Goal: Transaction & Acquisition: Purchase product/service

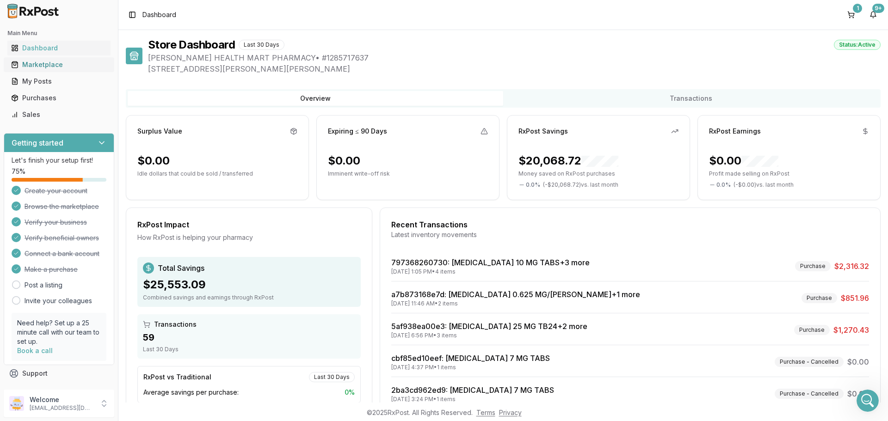
click at [56, 64] on div "Marketplace" at bounding box center [59, 64] width 96 height 9
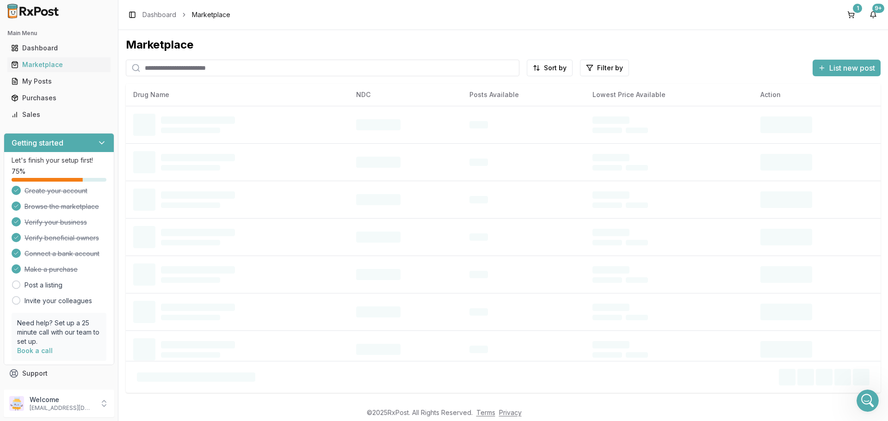
click at [151, 70] on input "search" at bounding box center [322, 68] width 393 height 17
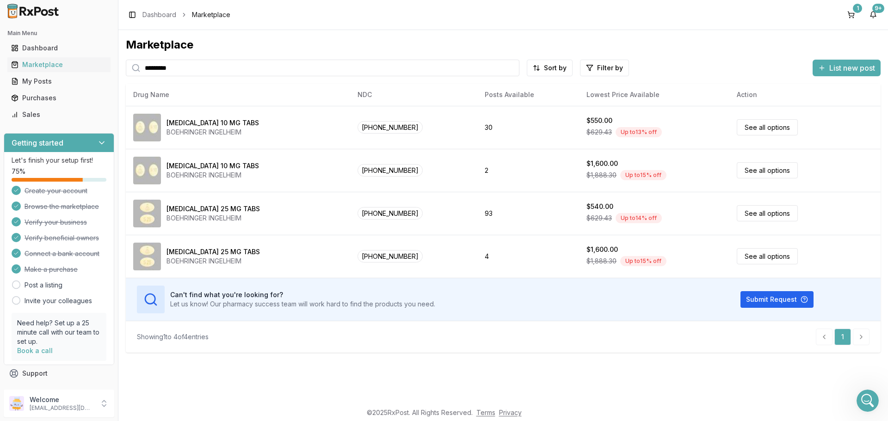
type input "*********"
click at [56, 95] on div "Purchases" at bounding box center [59, 97] width 96 height 9
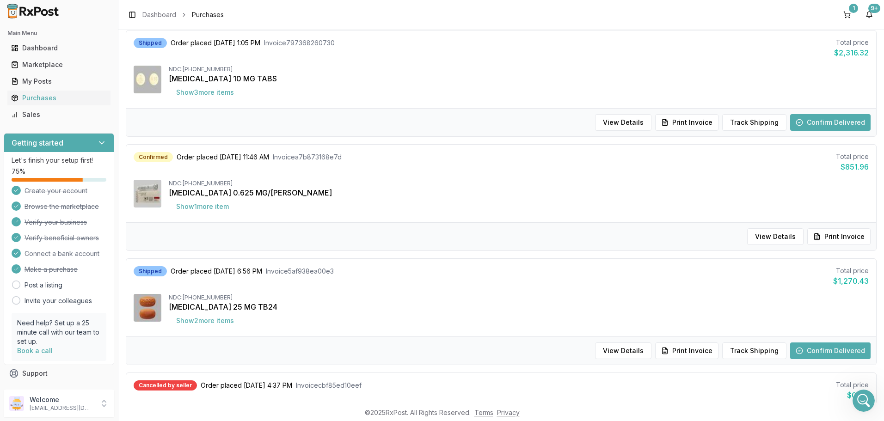
scroll to position [92, 0]
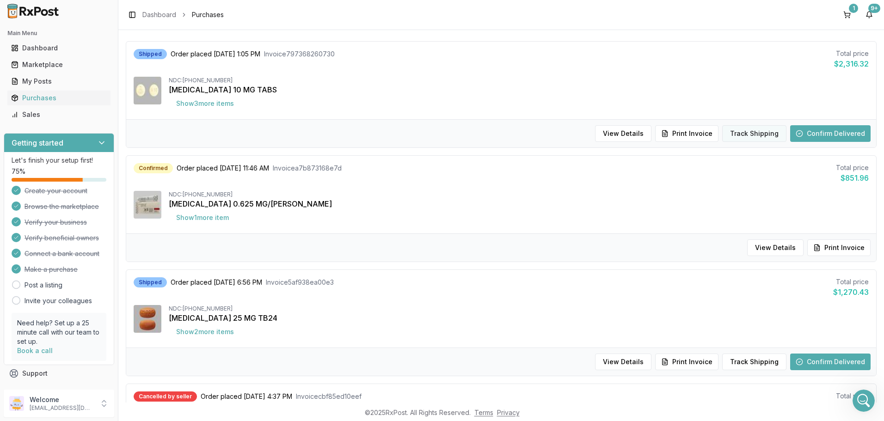
click at [754, 130] on button "Track Shipping" at bounding box center [754, 133] width 64 height 17
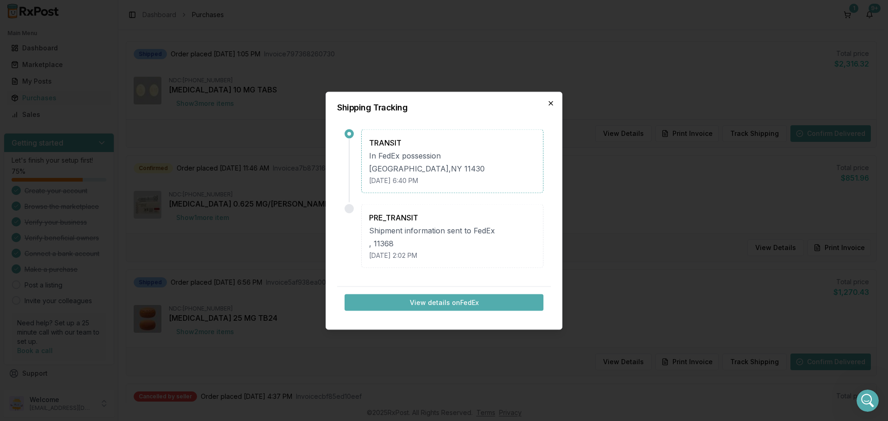
click at [553, 101] on icon "button" at bounding box center [550, 102] width 7 height 7
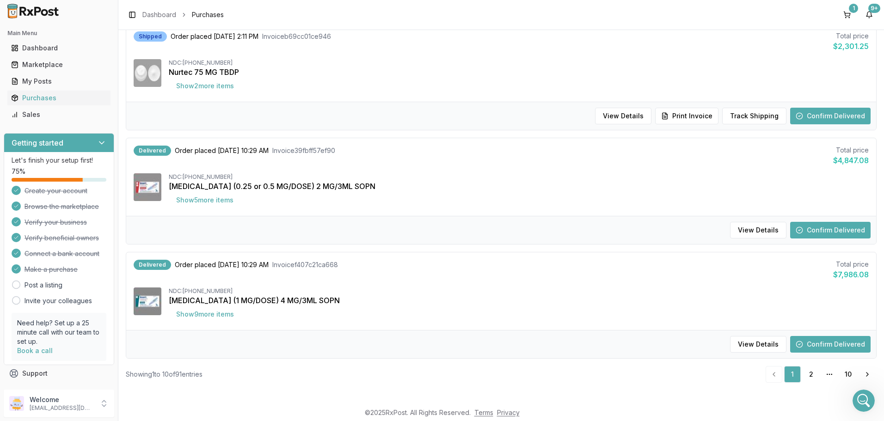
scroll to position [889, 0]
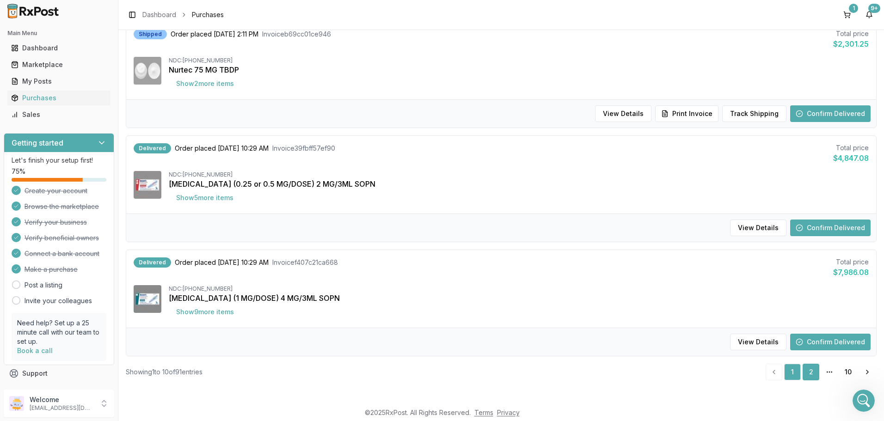
click at [810, 371] on link "2" at bounding box center [810, 372] width 17 height 17
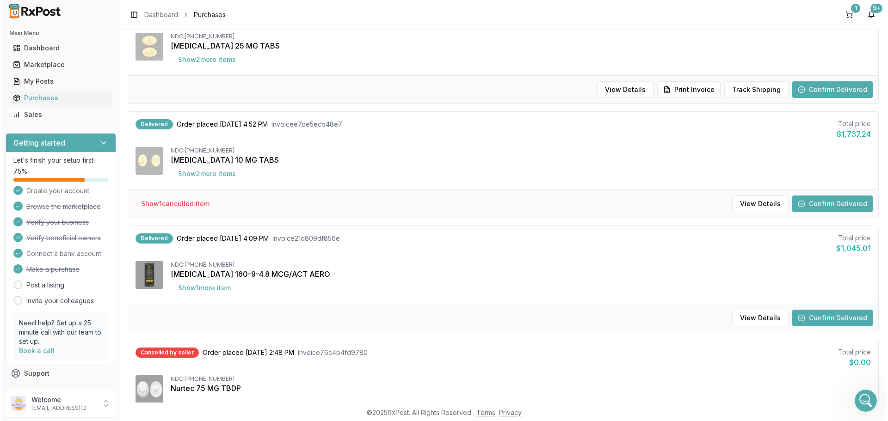
scroll to position [673, 0]
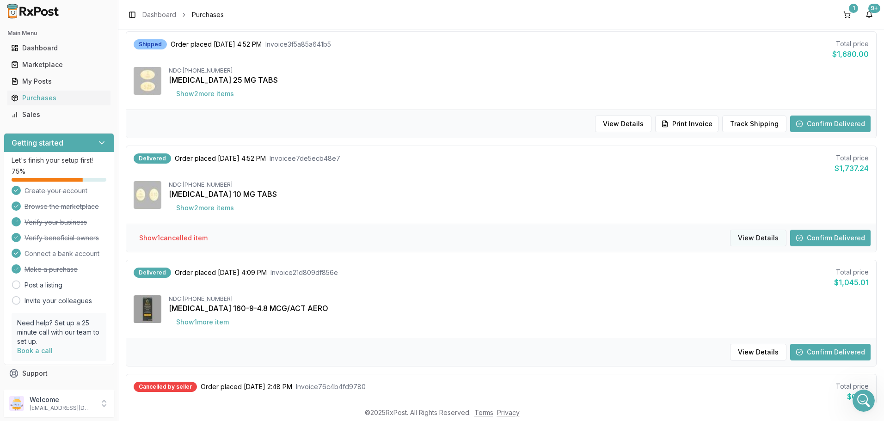
click at [765, 239] on button "View Details" at bounding box center [758, 238] width 56 height 17
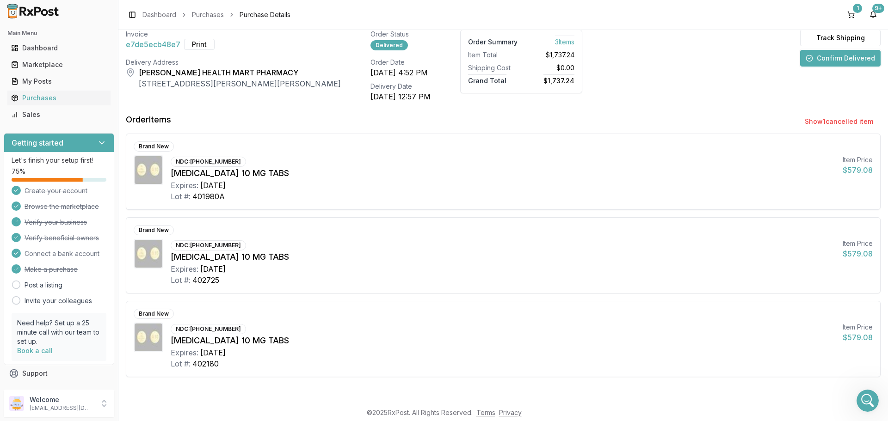
scroll to position [60, 0]
click at [823, 120] on button "Show 1 cancelled item" at bounding box center [838, 121] width 83 height 17
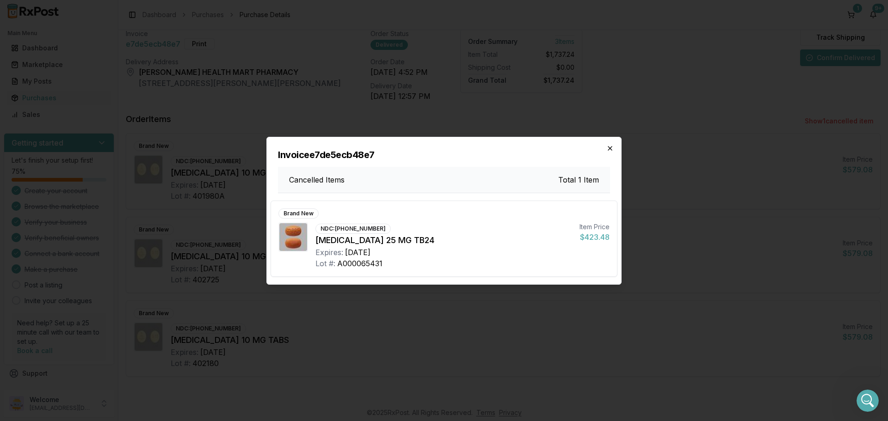
click at [612, 148] on icon "button" at bounding box center [609, 148] width 7 height 7
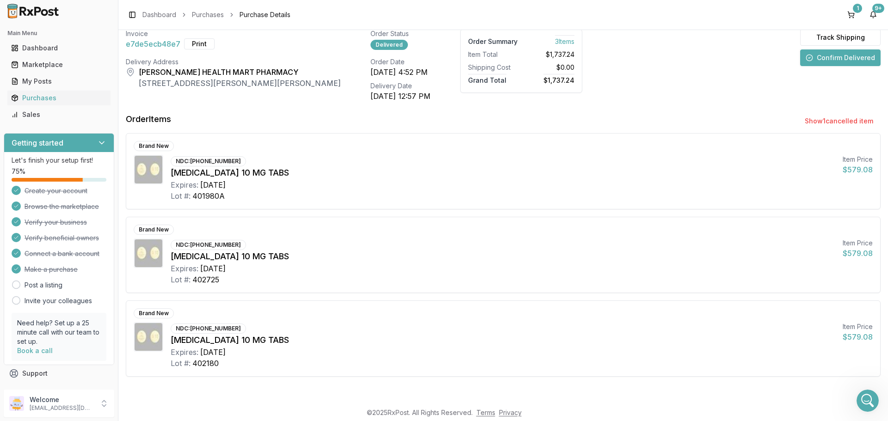
scroll to position [0, 0]
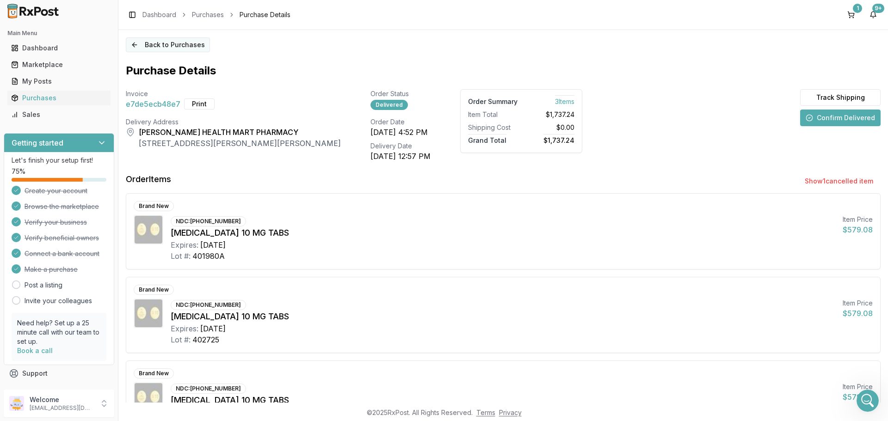
click at [161, 44] on button "Back to Purchases" at bounding box center [168, 44] width 84 height 15
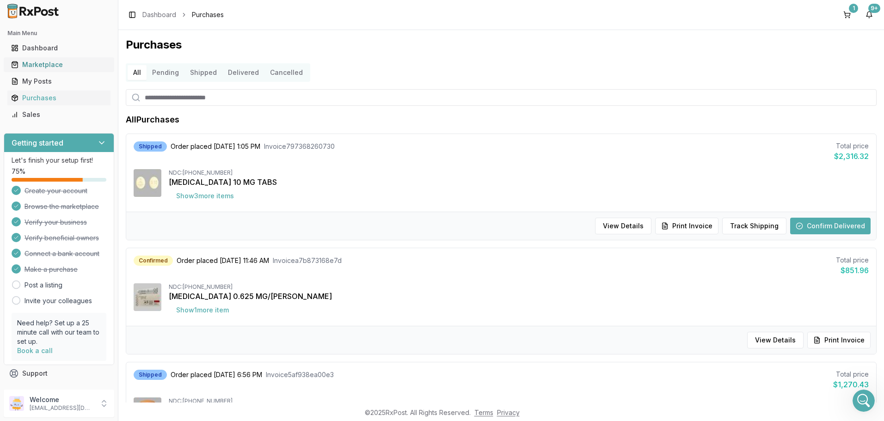
click at [58, 63] on div "Marketplace" at bounding box center [59, 64] width 96 height 9
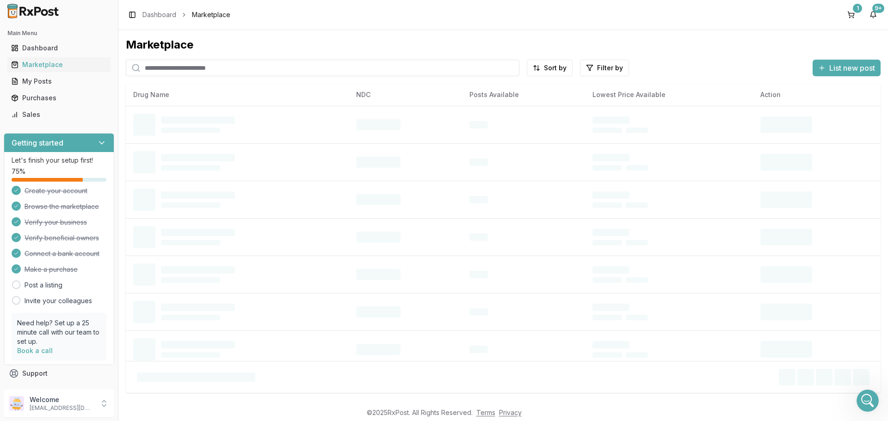
click at [158, 70] on input "search" at bounding box center [322, 68] width 393 height 17
type input "*********"
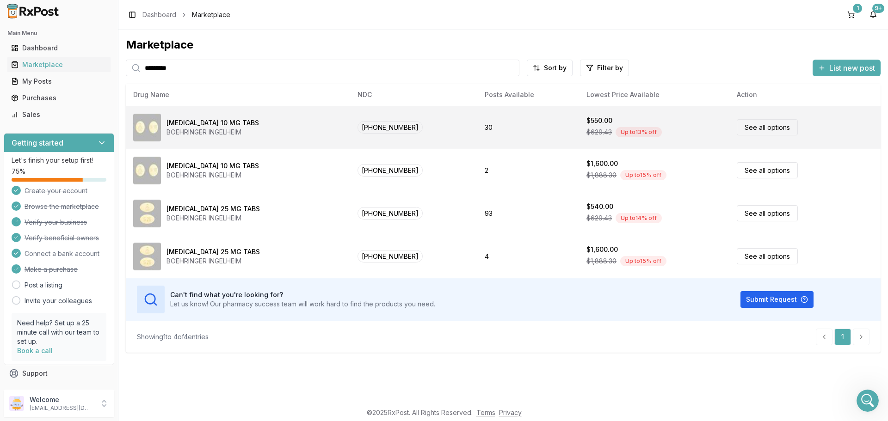
click at [780, 128] on link "See all options" at bounding box center [766, 127] width 61 height 16
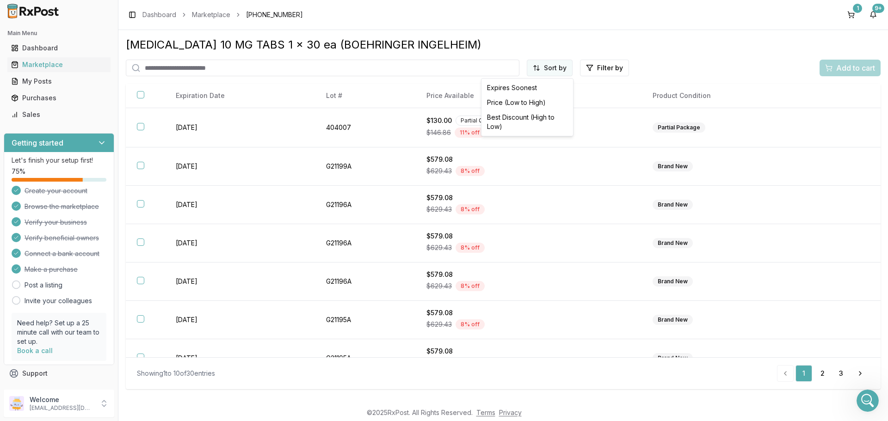
click at [541, 65] on html "Main Menu Dashboard Marketplace My Posts Purchases Sales Getting started Let's …" at bounding box center [444, 210] width 888 height 421
click at [531, 98] on div "Price (Low to High)" at bounding box center [527, 102] width 88 height 15
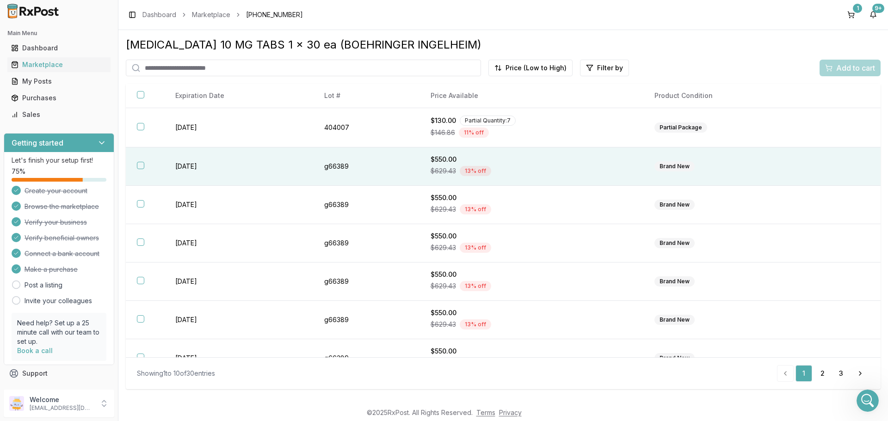
click at [139, 166] on button "button" at bounding box center [140, 165] width 7 height 7
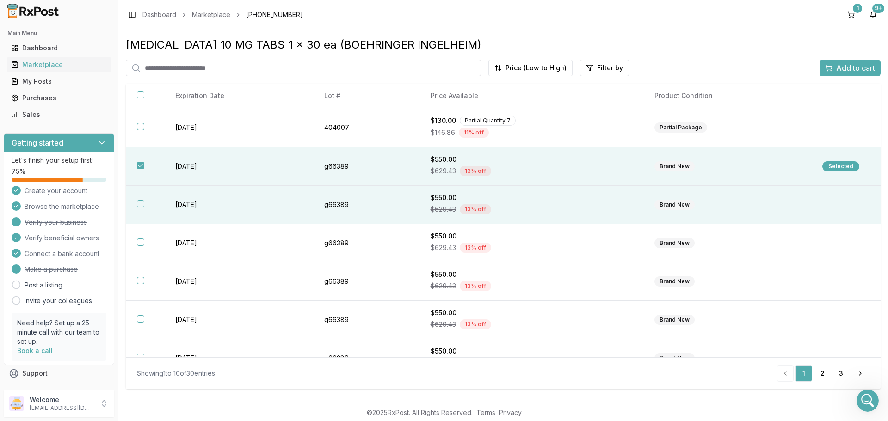
drag, startPoint x: 141, startPoint y: 202, endPoint x: 141, endPoint y: 218, distance: 16.2
click at [141, 203] on button "button" at bounding box center [140, 203] width 7 height 7
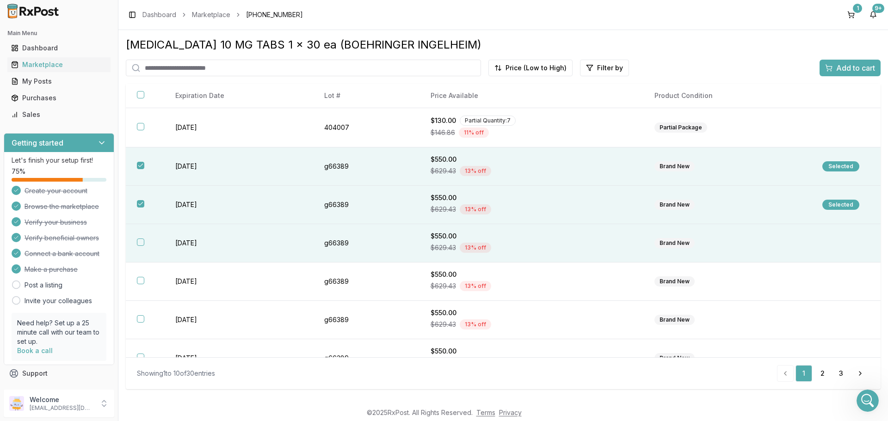
click at [140, 243] on button "button" at bounding box center [140, 242] width 7 height 7
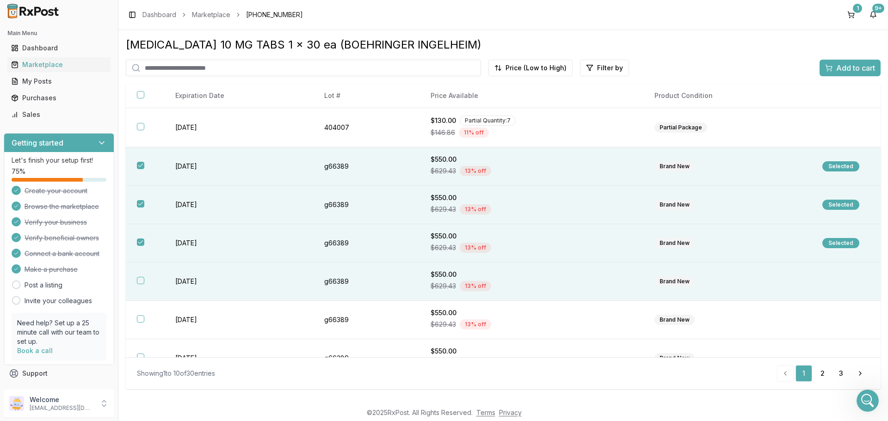
click at [139, 280] on button "button" at bounding box center [140, 280] width 7 height 7
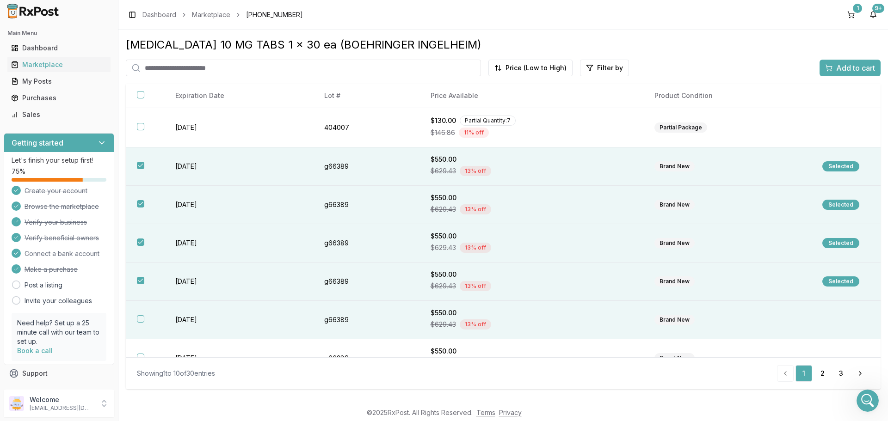
click at [142, 320] on button "button" at bounding box center [140, 318] width 7 height 7
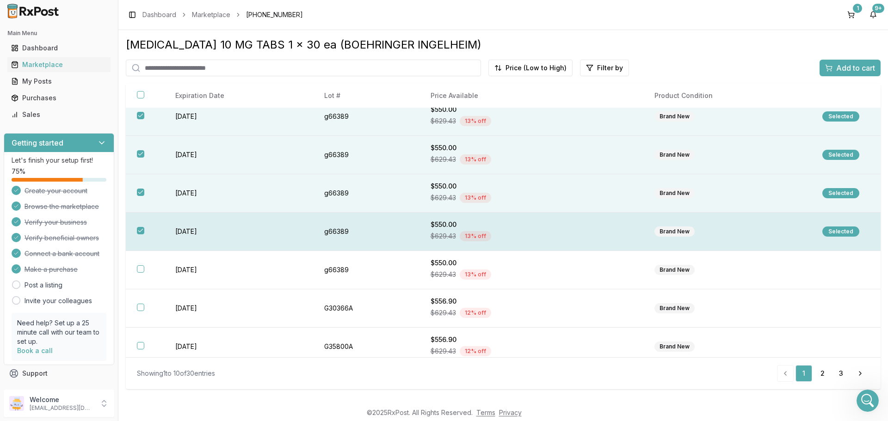
scroll to position [92, 0]
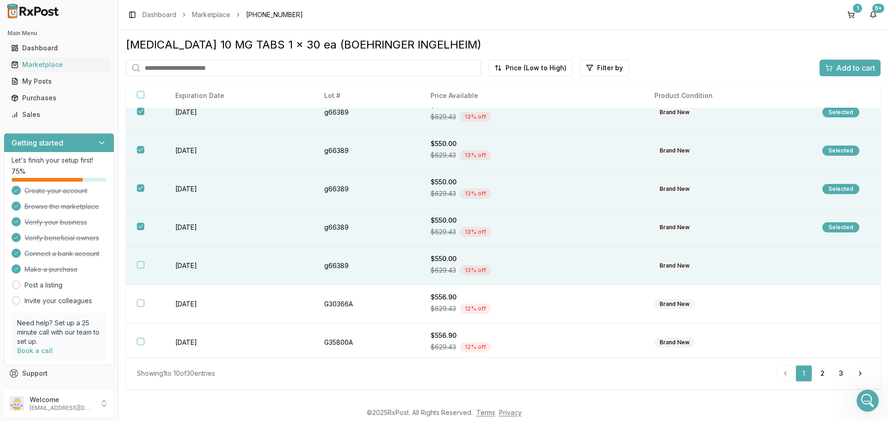
click at [140, 265] on button "button" at bounding box center [140, 264] width 7 height 7
click at [826, 73] on div "Add to cart" at bounding box center [850, 67] width 50 height 11
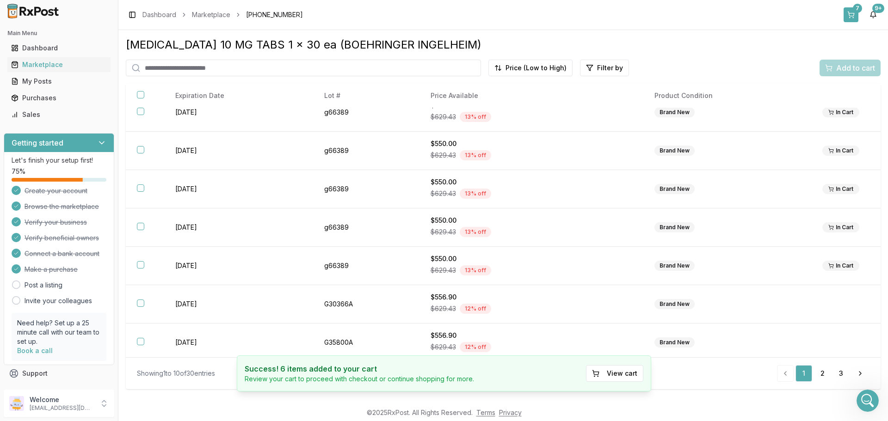
click at [857, 6] on div "7" at bounding box center [856, 8] width 9 height 9
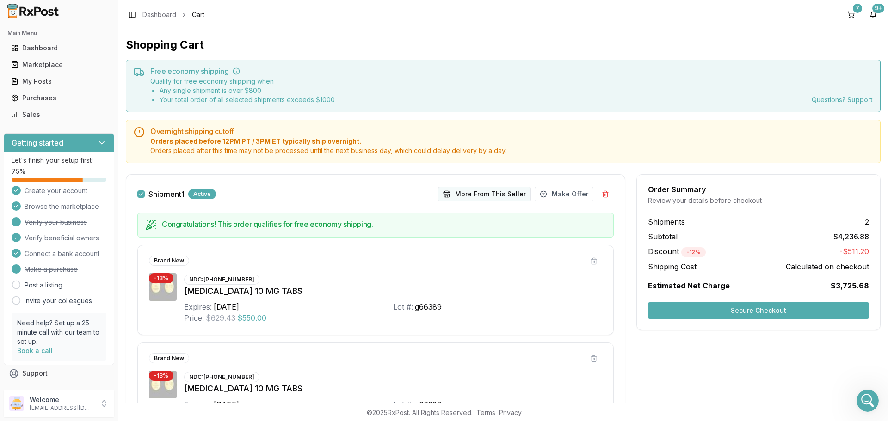
click at [495, 196] on button "More From This Seller" at bounding box center [484, 194] width 93 height 15
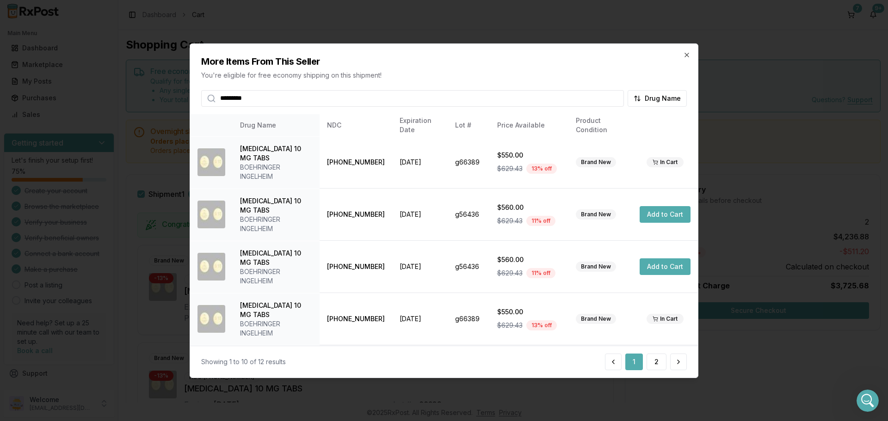
type input "*********"
click at [661, 360] on button "2" at bounding box center [656, 362] width 20 height 17
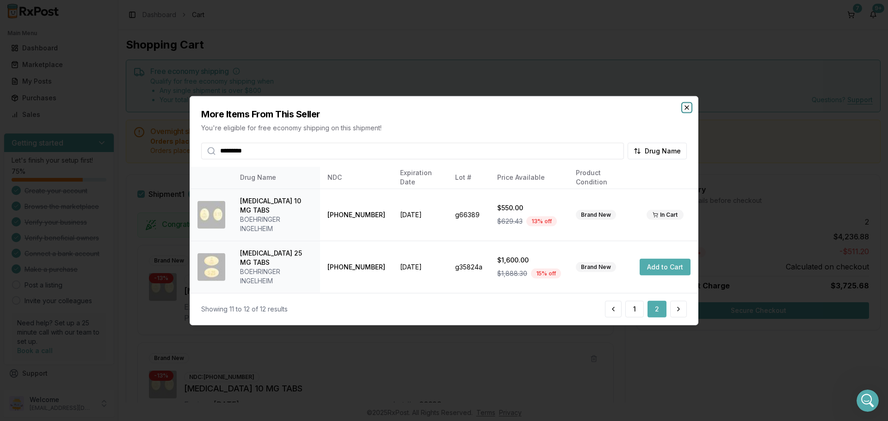
click at [686, 111] on icon "button" at bounding box center [686, 107] width 7 height 7
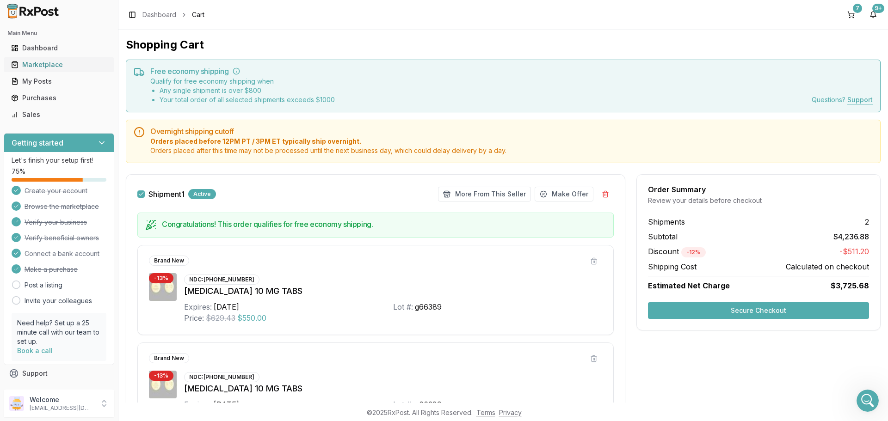
click at [31, 65] on div "Marketplace" at bounding box center [59, 64] width 96 height 9
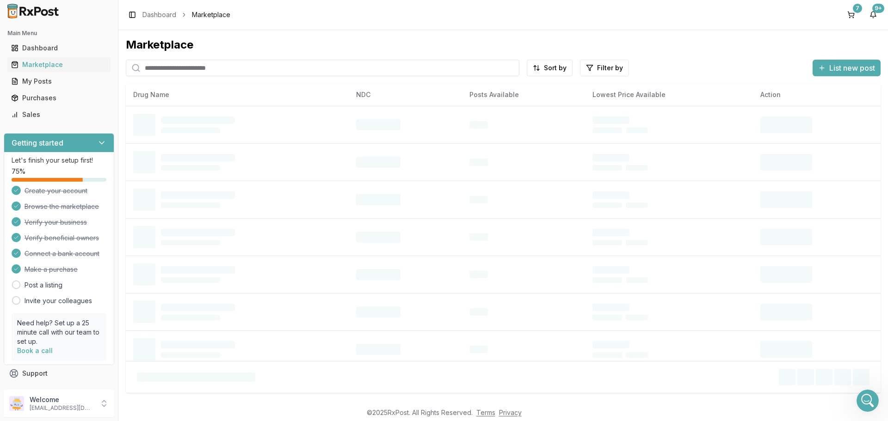
click at [199, 70] on input "search" at bounding box center [322, 68] width 393 height 17
type input "*********"
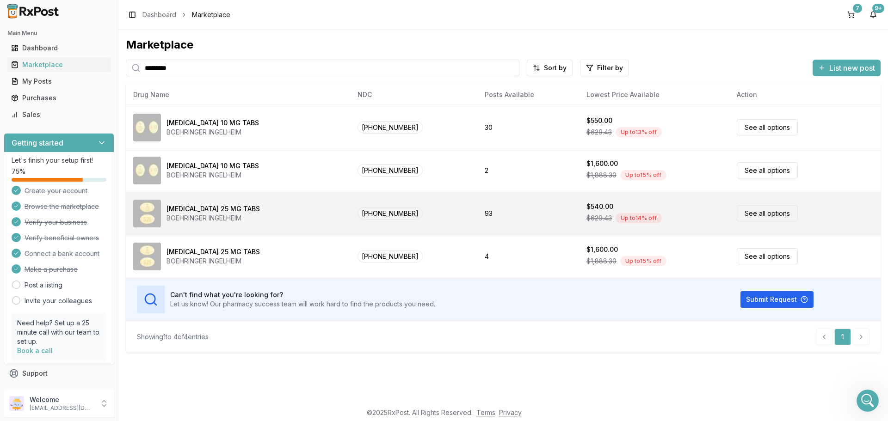
click at [760, 214] on link "See all options" at bounding box center [766, 213] width 61 height 16
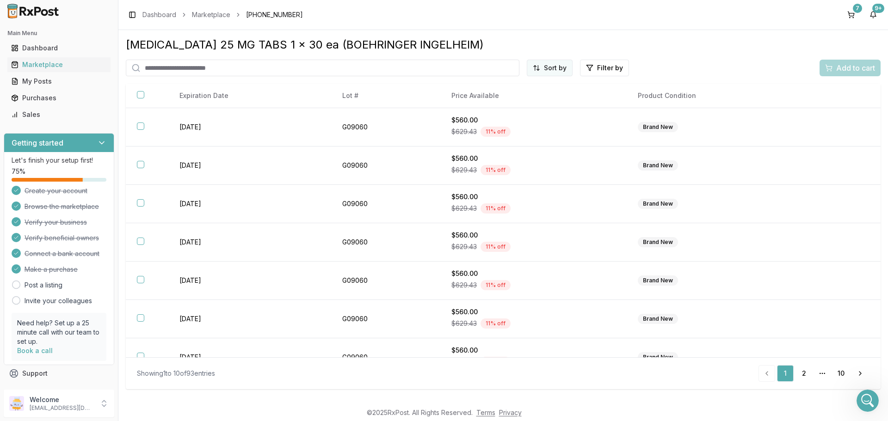
click at [552, 67] on html "Main Menu Dashboard Marketplace My Posts Purchases Sales Getting started Let's …" at bounding box center [444, 210] width 888 height 421
click at [533, 101] on div "Price (Low to High)" at bounding box center [527, 102] width 88 height 15
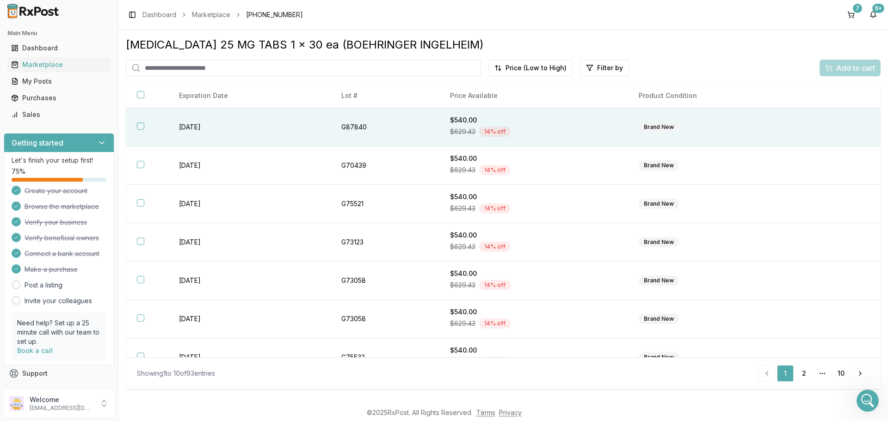
click at [141, 126] on button "button" at bounding box center [140, 125] width 7 height 7
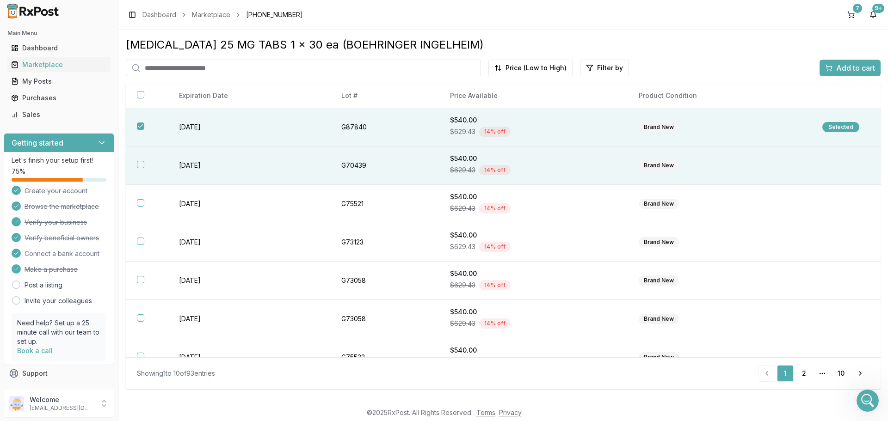
click at [141, 164] on button "button" at bounding box center [140, 164] width 7 height 7
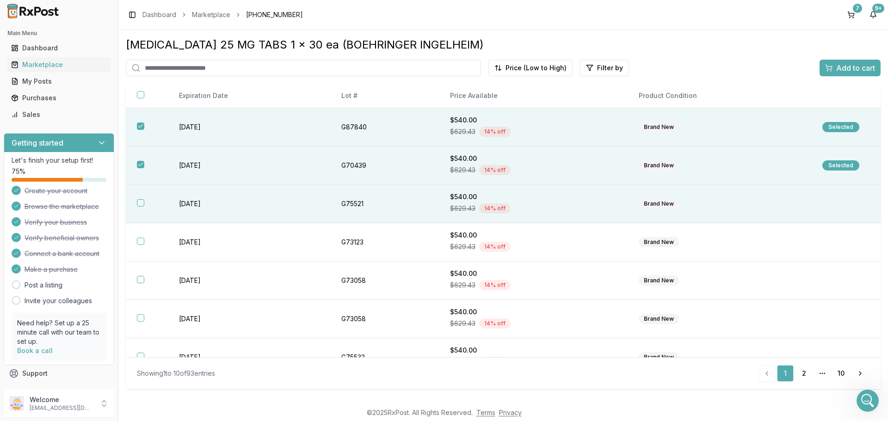
click at [142, 203] on button "button" at bounding box center [140, 202] width 7 height 7
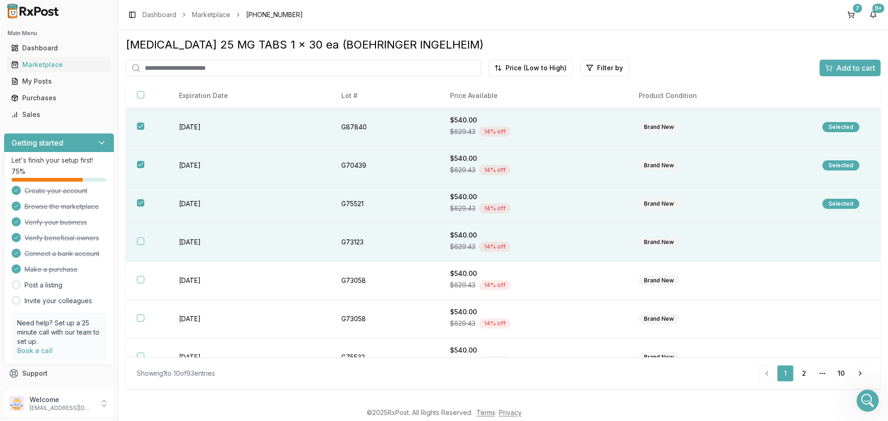
drag, startPoint x: 137, startPoint y: 240, endPoint x: 139, endPoint y: 258, distance: 17.6
click at [138, 240] on button "button" at bounding box center [140, 241] width 7 height 7
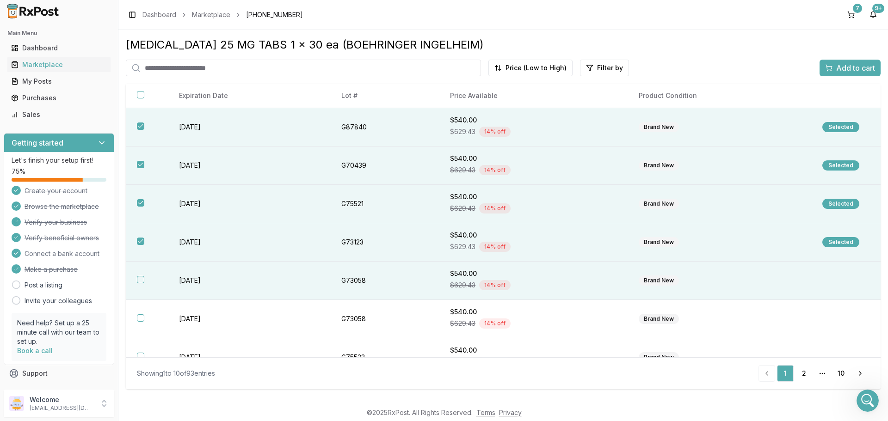
drag, startPoint x: 140, startPoint y: 280, endPoint x: 142, endPoint y: 295, distance: 15.5
click at [140, 281] on button "button" at bounding box center [140, 279] width 7 height 7
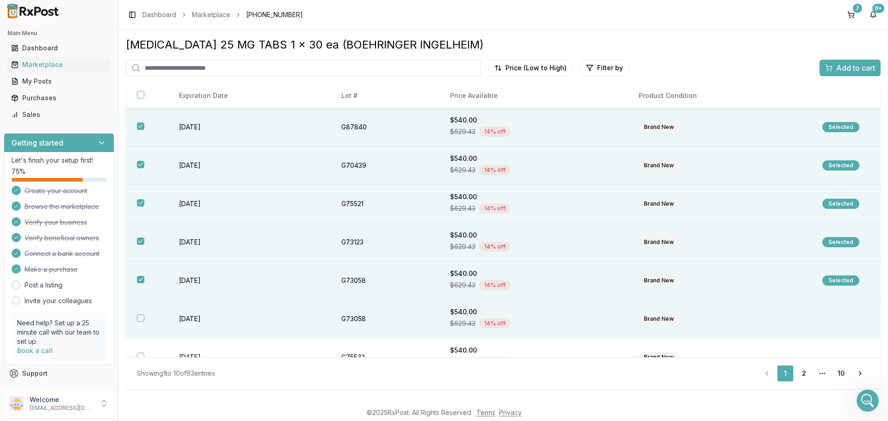
drag, startPoint x: 138, startPoint y: 318, endPoint x: 202, endPoint y: 312, distance: 64.5
click at [139, 318] on button "button" at bounding box center [140, 317] width 7 height 7
click at [855, 67] on span "Add to cart" at bounding box center [855, 67] width 39 height 11
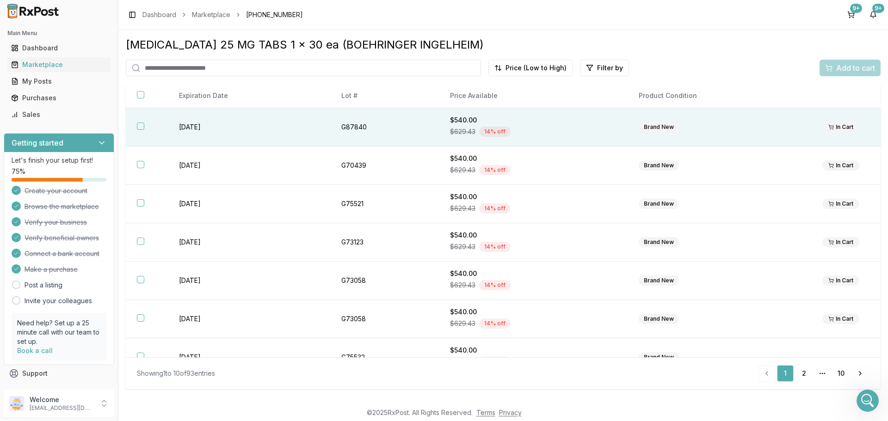
click at [137, 124] on button "button" at bounding box center [140, 125] width 7 height 7
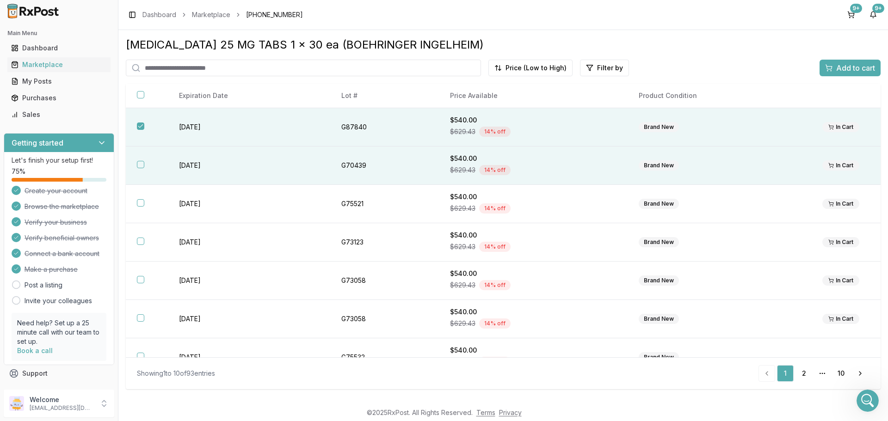
drag, startPoint x: 140, startPoint y: 162, endPoint x: 251, endPoint y: 154, distance: 112.1
click at [141, 162] on button "button" at bounding box center [140, 164] width 7 height 7
click at [865, 69] on span "Add to cart" at bounding box center [855, 67] width 39 height 11
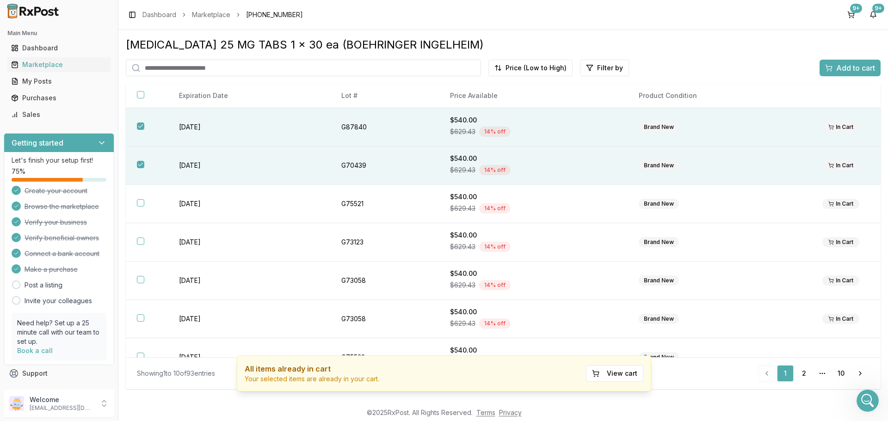
click at [282, 71] on input "search" at bounding box center [303, 68] width 355 height 17
type input "*********"
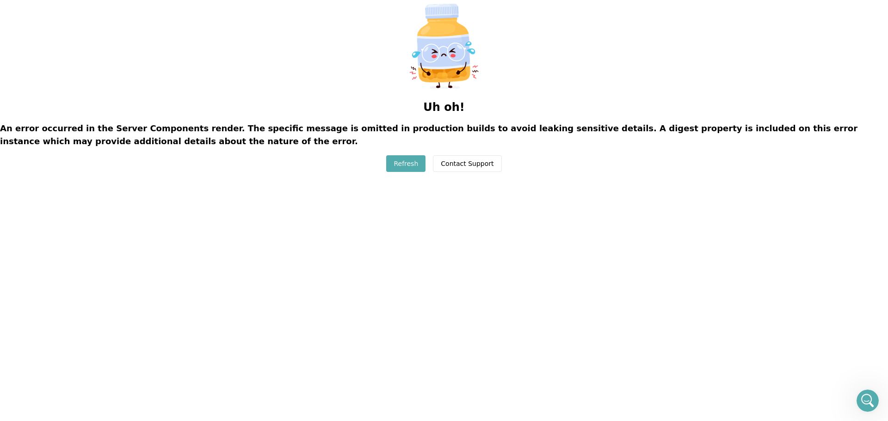
click at [398, 163] on button "Refresh" at bounding box center [405, 163] width 39 height 17
drag, startPoint x: 416, startPoint y: 170, endPoint x: 419, endPoint y: 164, distance: 6.9
click at [417, 167] on button "Refresh" at bounding box center [405, 163] width 39 height 17
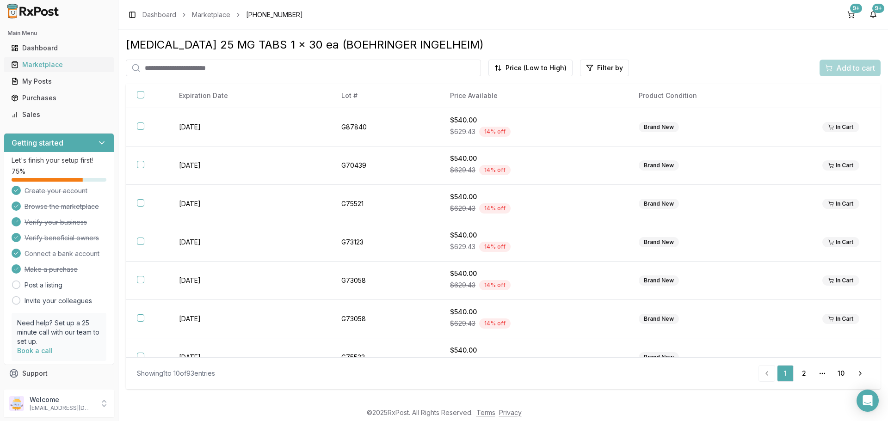
click at [55, 67] on div "Marketplace" at bounding box center [59, 64] width 96 height 9
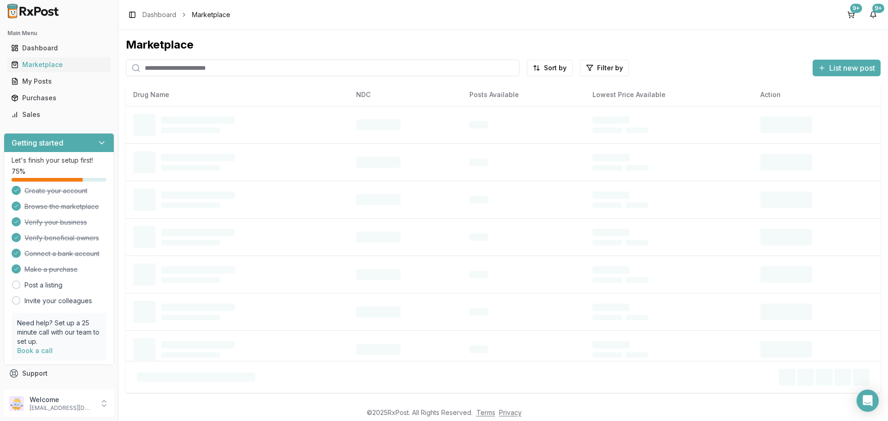
click at [175, 68] on input "search" at bounding box center [322, 68] width 393 height 17
type input "*********"
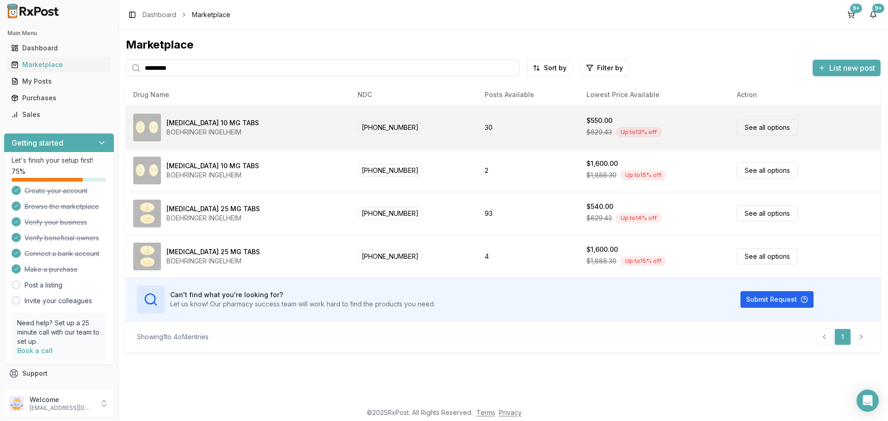
click at [782, 130] on link "See all options" at bounding box center [766, 127] width 61 height 16
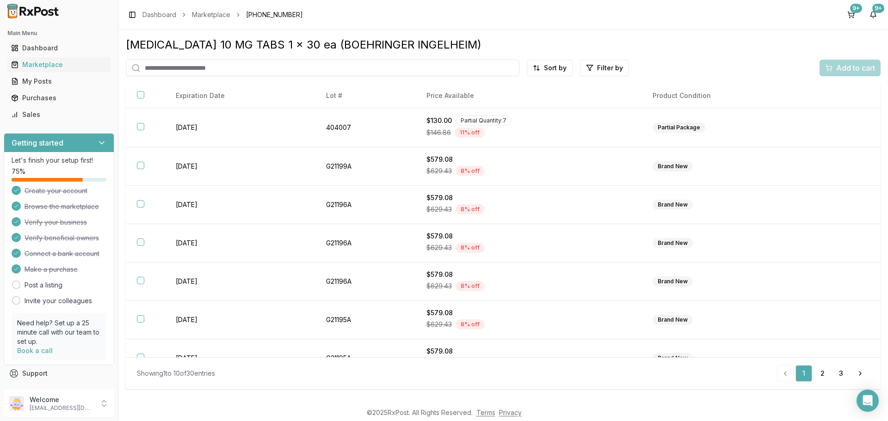
click at [552, 68] on html "Main Menu Dashboard Marketplace My Posts Purchases Sales Getting started Let's …" at bounding box center [444, 210] width 888 height 421
click at [540, 103] on div "Price (Low to High)" at bounding box center [527, 102] width 88 height 15
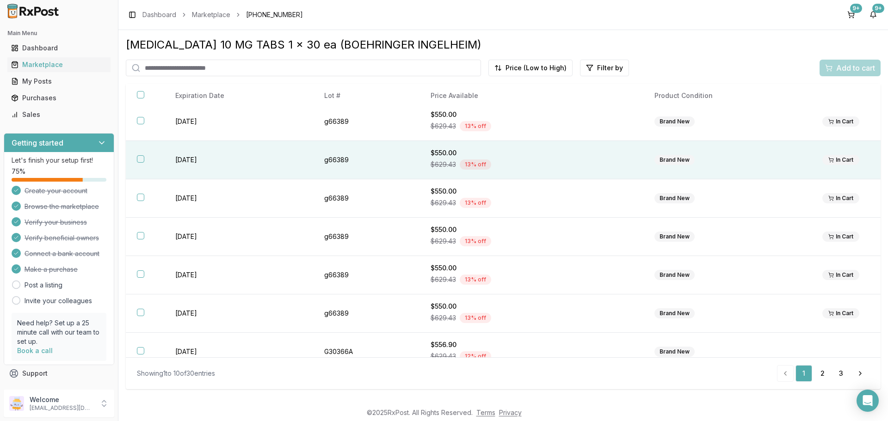
scroll to position [135, 0]
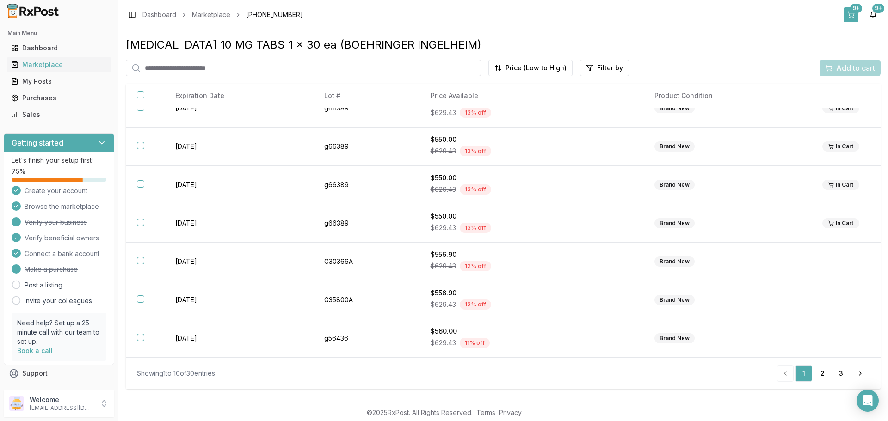
click at [847, 10] on button "9+" at bounding box center [850, 14] width 15 height 15
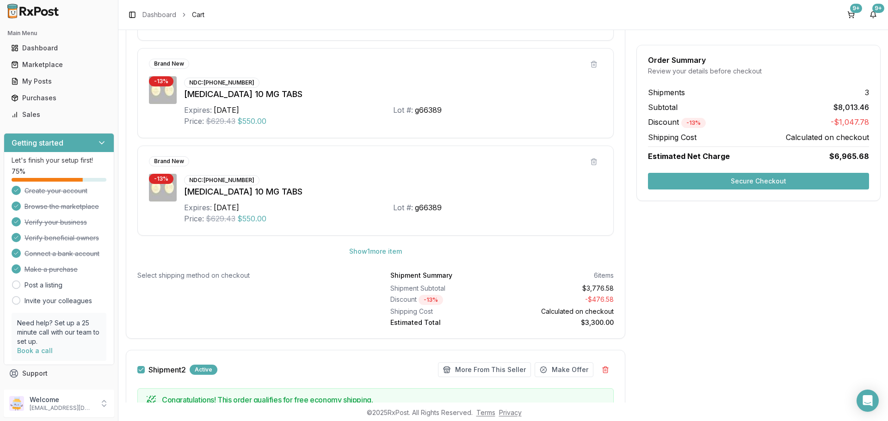
scroll to position [555, 0]
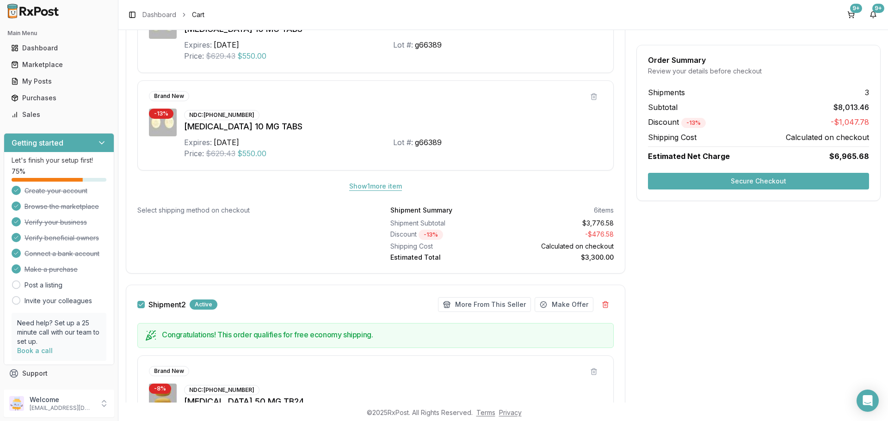
click at [394, 188] on button "Show 1 more item" at bounding box center [375, 186] width 67 height 17
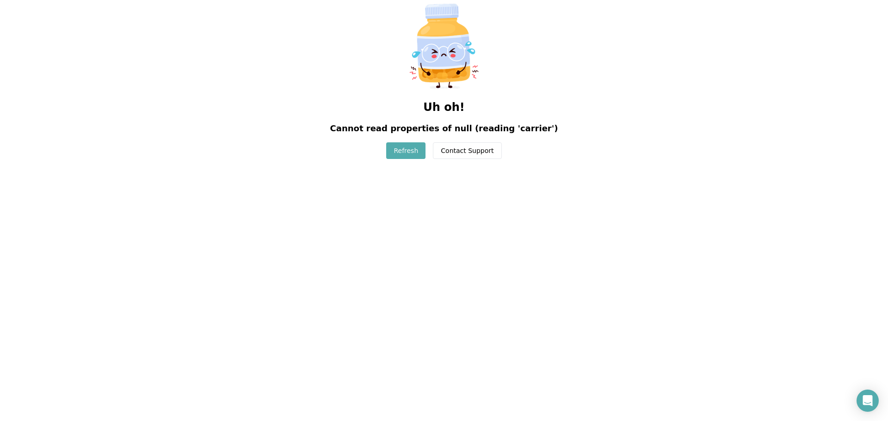
click at [407, 148] on button "Refresh" at bounding box center [405, 150] width 39 height 17
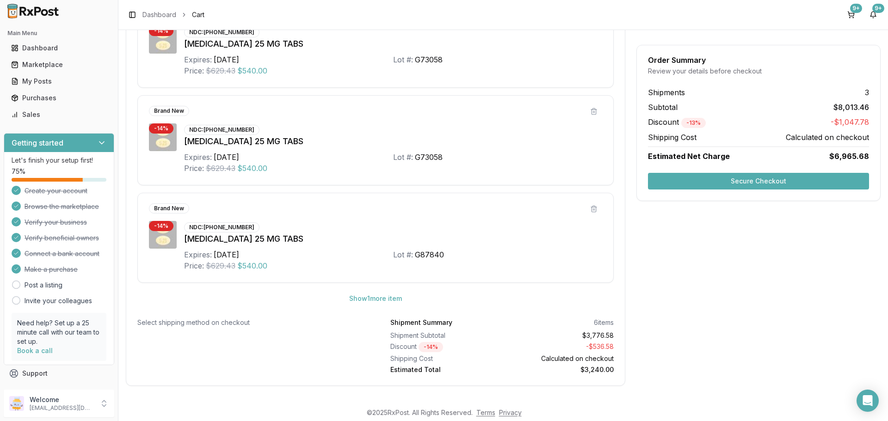
scroll to position [1368, 0]
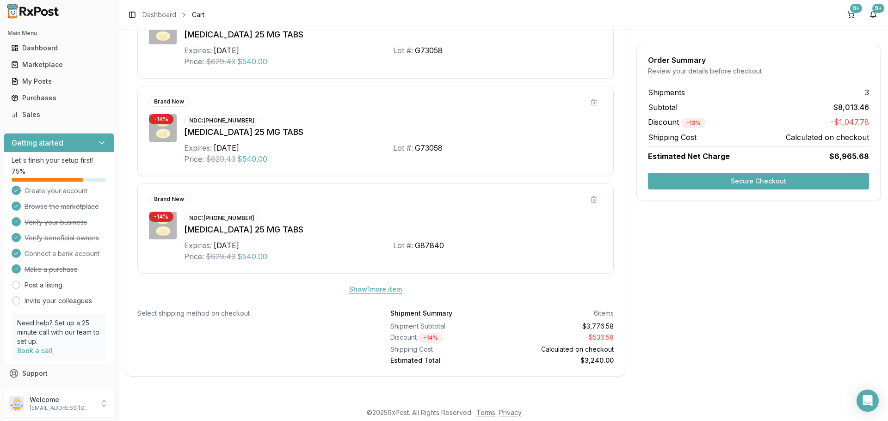
click at [387, 288] on button "Show 1 more item" at bounding box center [375, 289] width 67 height 17
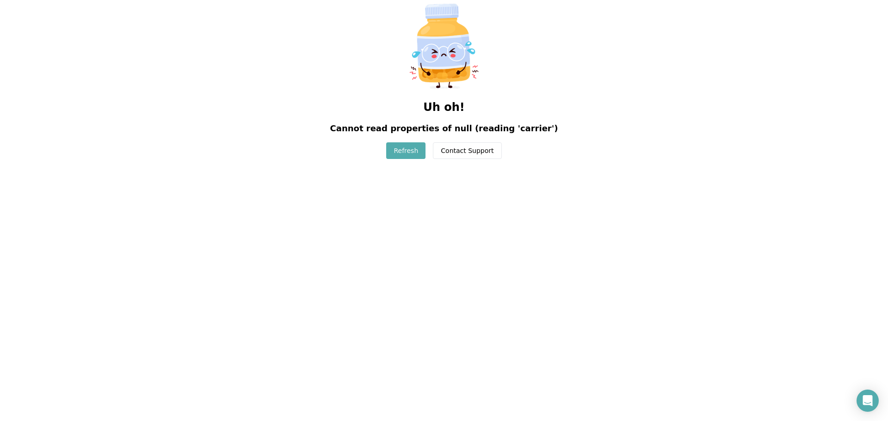
click at [399, 150] on button "Refresh" at bounding box center [405, 150] width 39 height 17
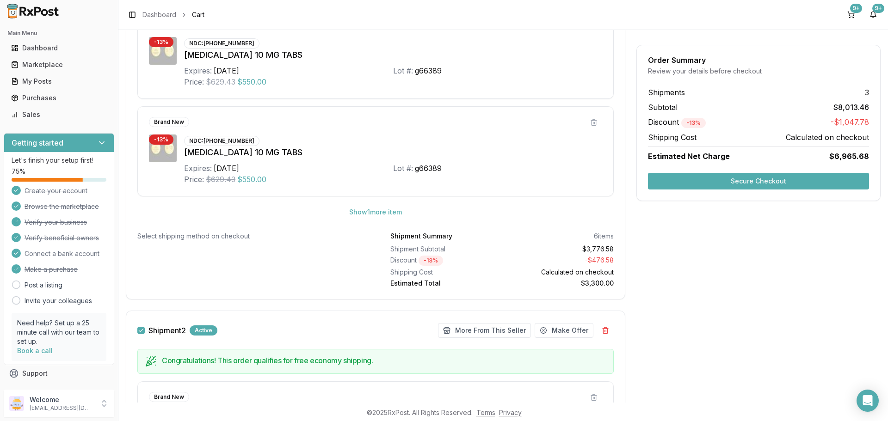
scroll to position [508, 0]
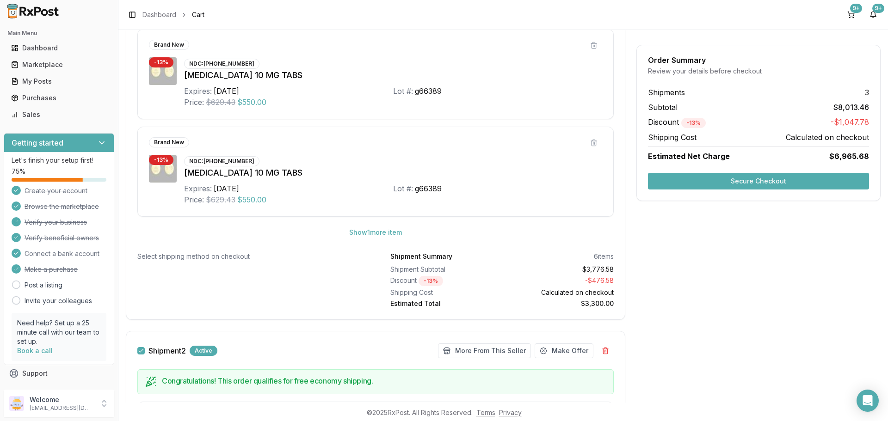
click at [726, 183] on button "Secure Checkout" at bounding box center [758, 181] width 221 height 17
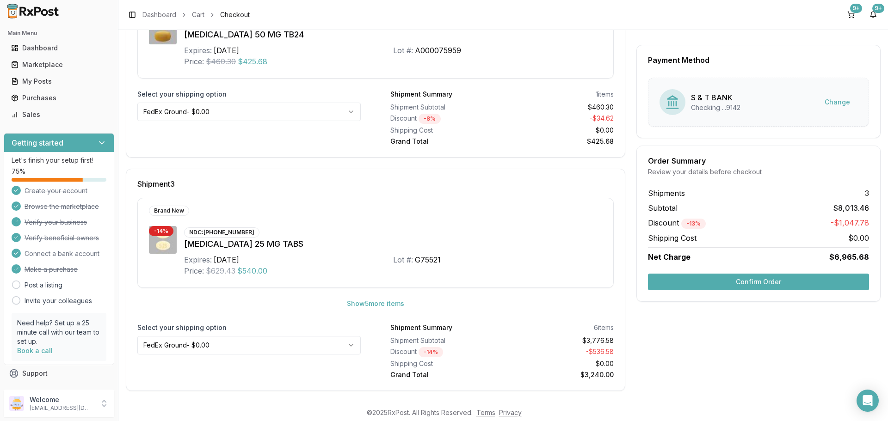
scroll to position [447, 0]
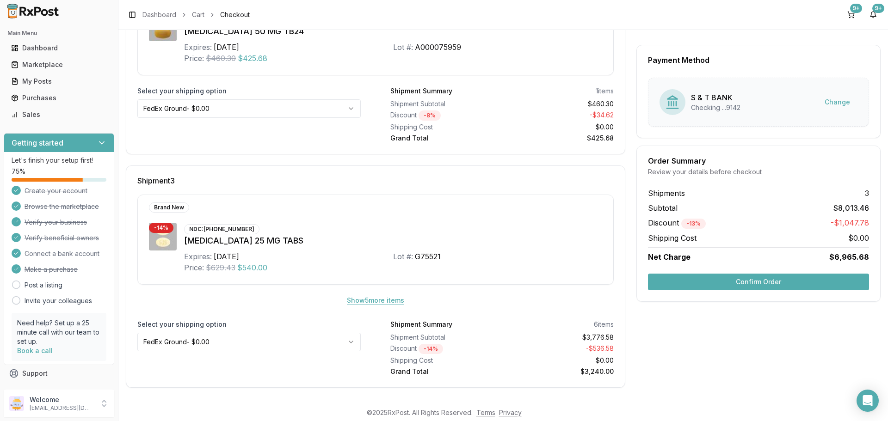
click at [393, 298] on button "Show 5 more item s" at bounding box center [375, 300] width 72 height 17
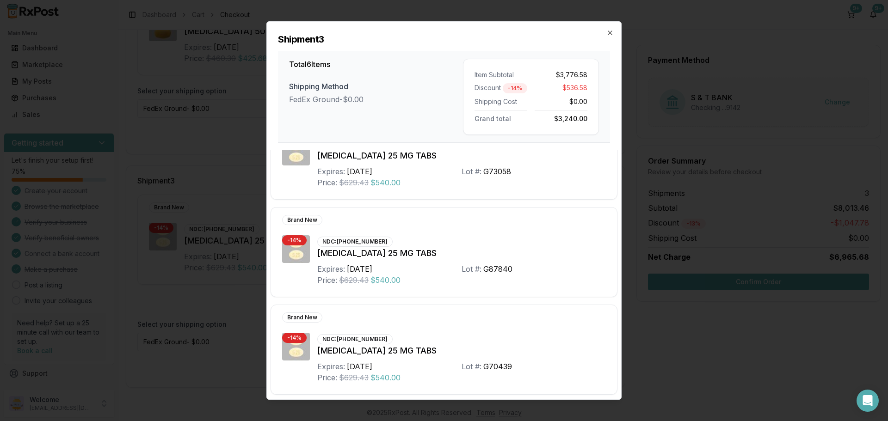
scroll to position [336, 0]
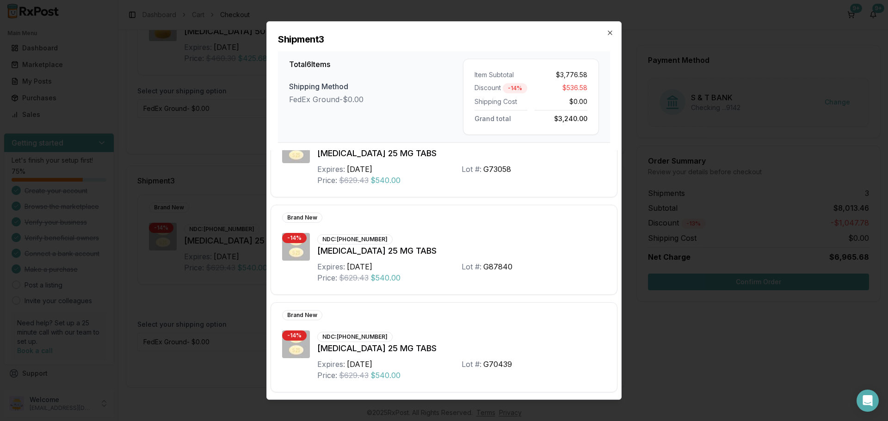
click at [606, 31] on div "Shipment 3 Total 6 Items Shipping Method FedEx Ground - $0.00 Item Subtotal $3,…" at bounding box center [443, 210] width 355 height 379
click at [610, 33] on icon "button" at bounding box center [610, 33] width 4 height 4
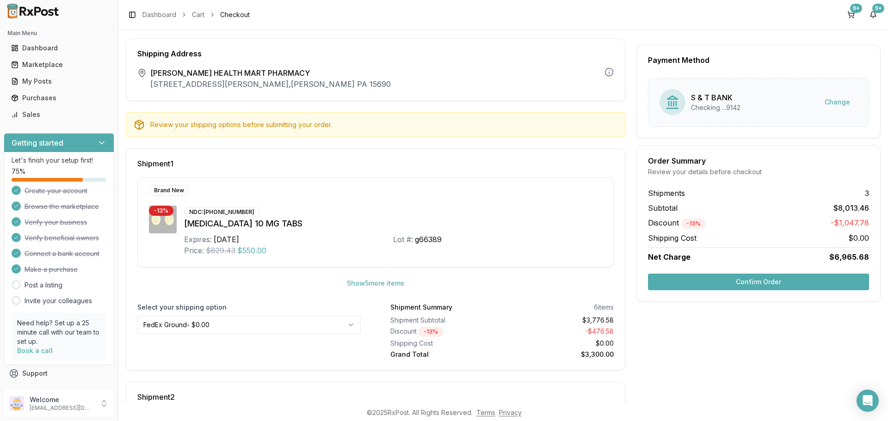
scroll to position [0, 0]
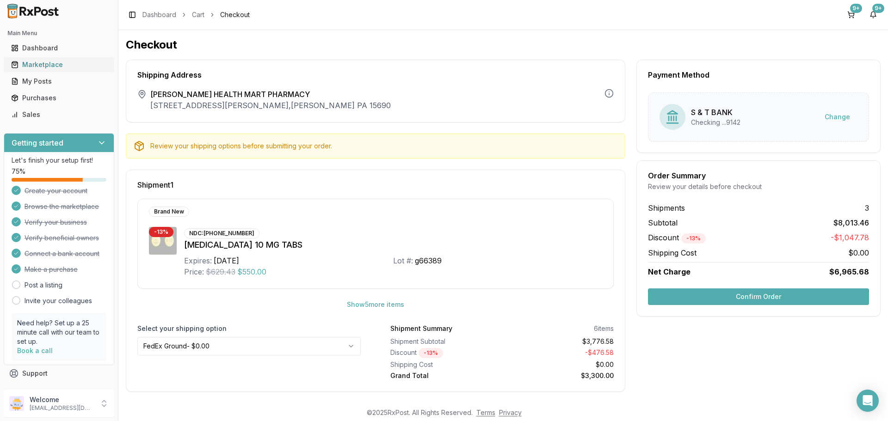
click at [33, 68] on div "Marketplace" at bounding box center [59, 64] width 96 height 9
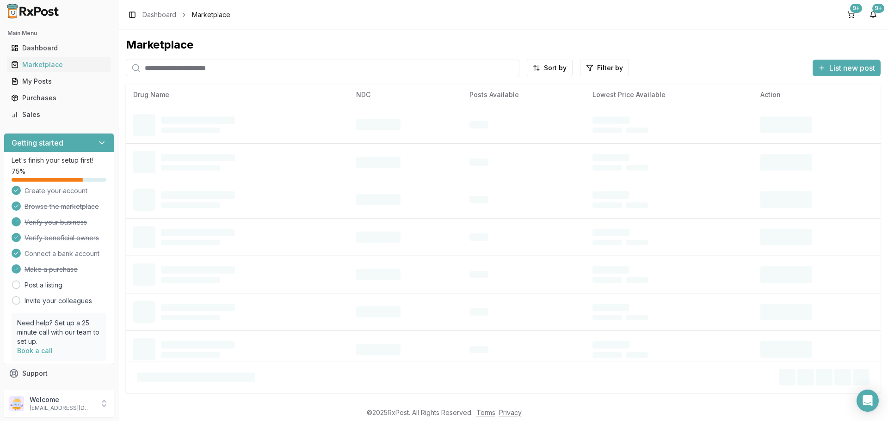
click at [165, 70] on input "search" at bounding box center [322, 68] width 393 height 17
type input "*********"
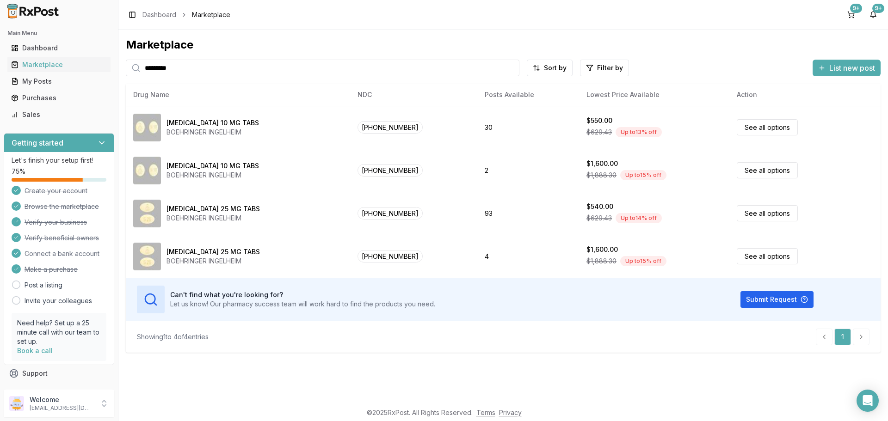
click at [214, 66] on input "*********" at bounding box center [322, 68] width 393 height 17
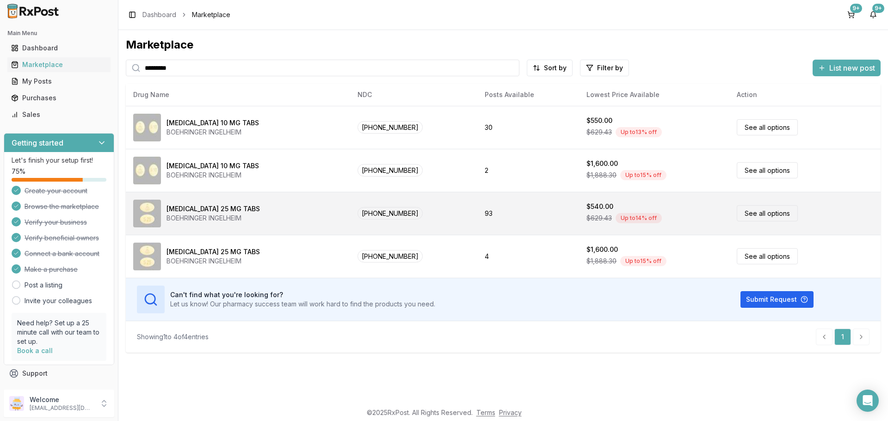
click at [765, 215] on link "See all options" at bounding box center [766, 213] width 61 height 16
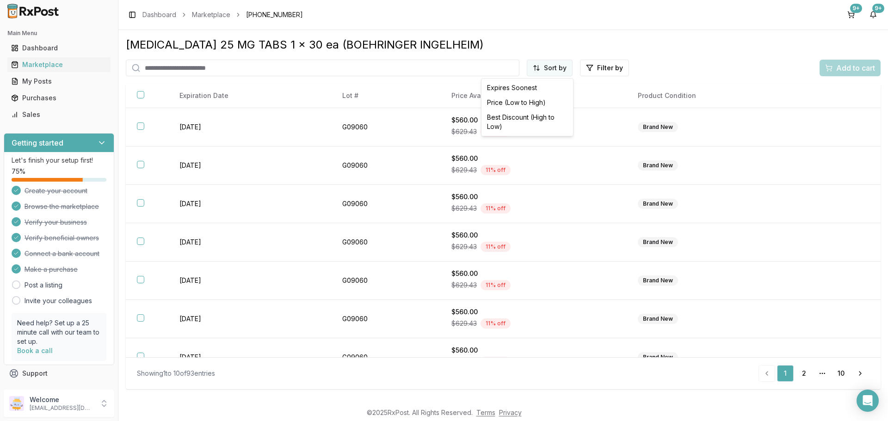
click at [540, 67] on html "Main Menu Dashboard Marketplace My Posts Purchases Sales Getting started Let's …" at bounding box center [444, 210] width 888 height 421
click at [520, 101] on div "Price (Low to High)" at bounding box center [527, 102] width 88 height 15
click at [550, 68] on html "Main Menu Dashboard Marketplace My Posts Purchases Sales Getting started Let's …" at bounding box center [444, 210] width 888 height 421
click at [539, 117] on div "Best Discount (High to Low)" at bounding box center [527, 122] width 88 height 24
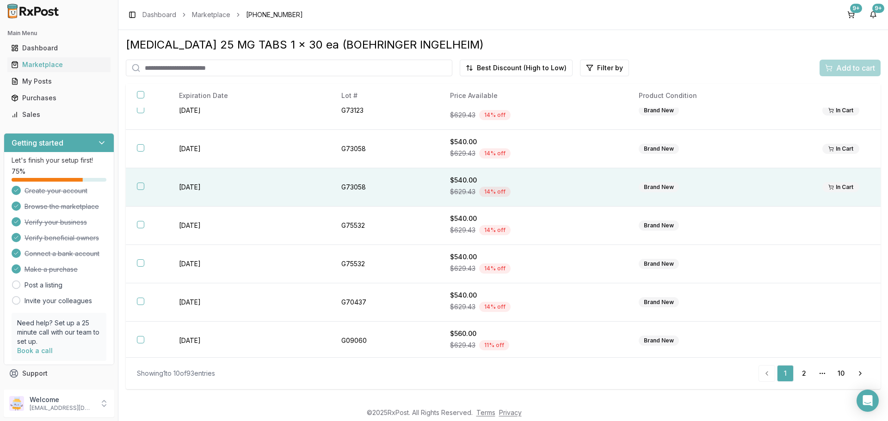
scroll to position [134, 0]
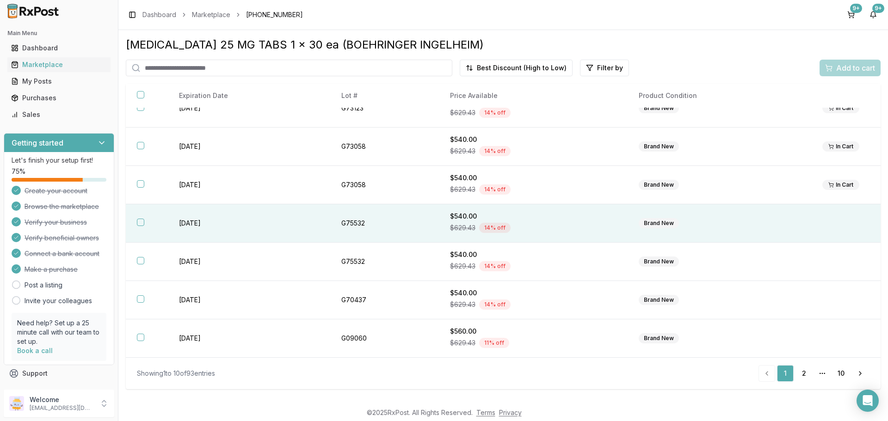
drag, startPoint x: 139, startPoint y: 222, endPoint x: 139, endPoint y: 241, distance: 19.0
click at [138, 223] on button "button" at bounding box center [140, 222] width 7 height 7
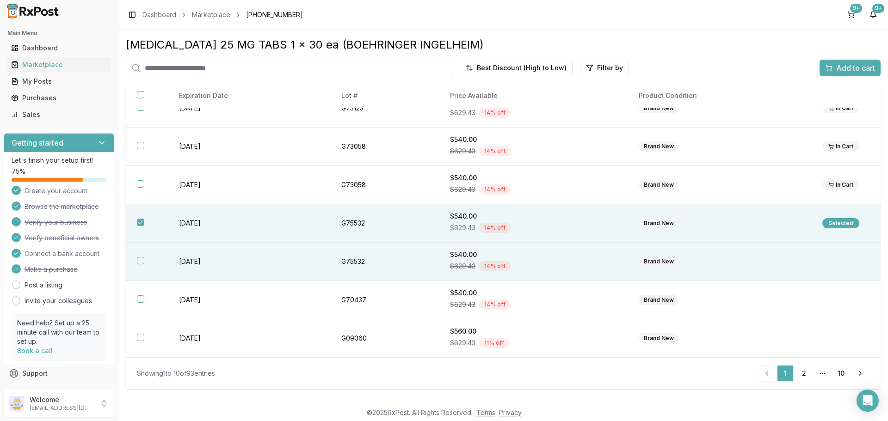
click at [137, 259] on button "button" at bounding box center [140, 260] width 7 height 7
click at [846, 67] on span "Add to cart" at bounding box center [855, 67] width 39 height 11
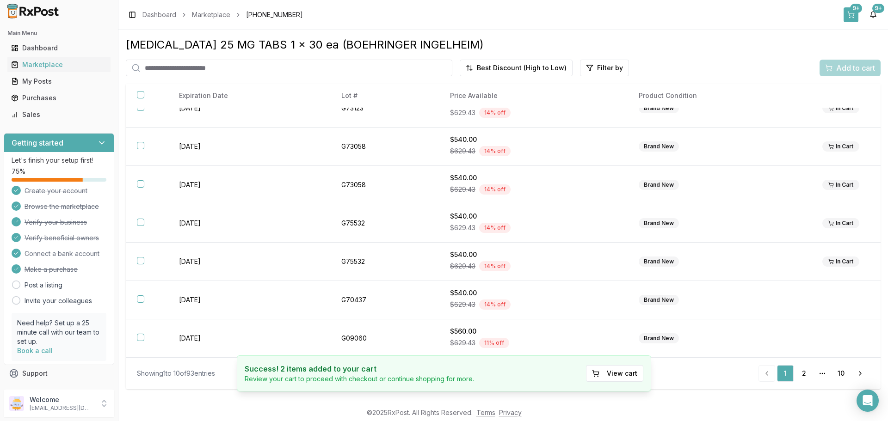
click at [854, 12] on div "9+" at bounding box center [856, 8] width 12 height 9
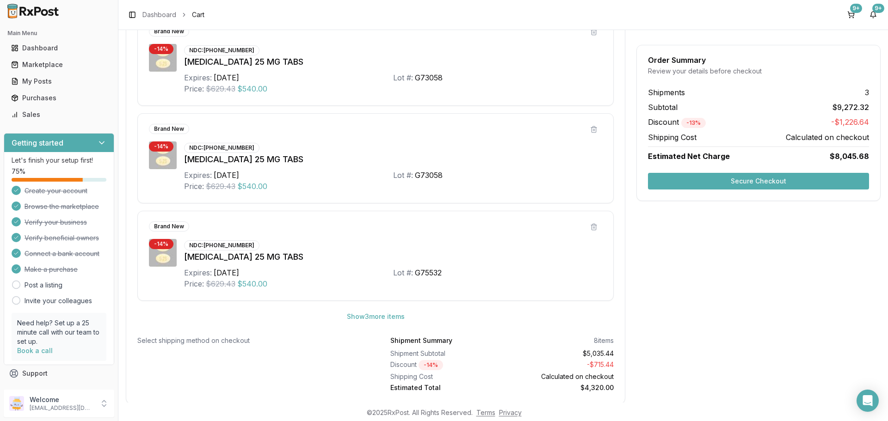
scroll to position [1368, 0]
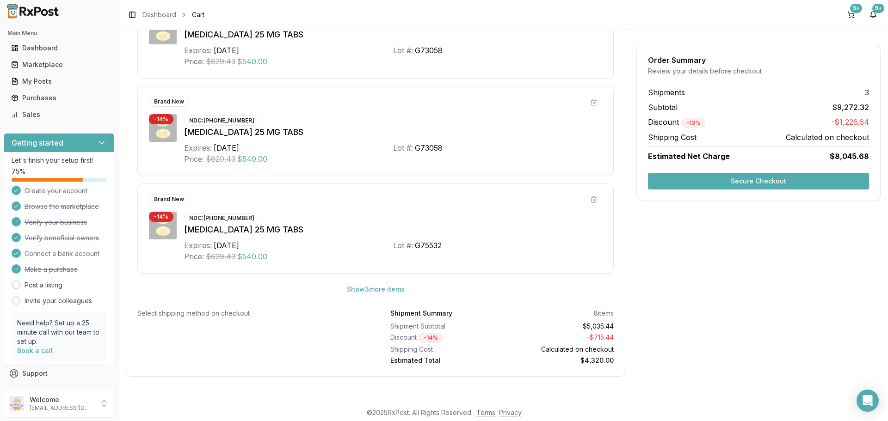
click at [678, 177] on button "Secure Checkout" at bounding box center [758, 181] width 221 height 17
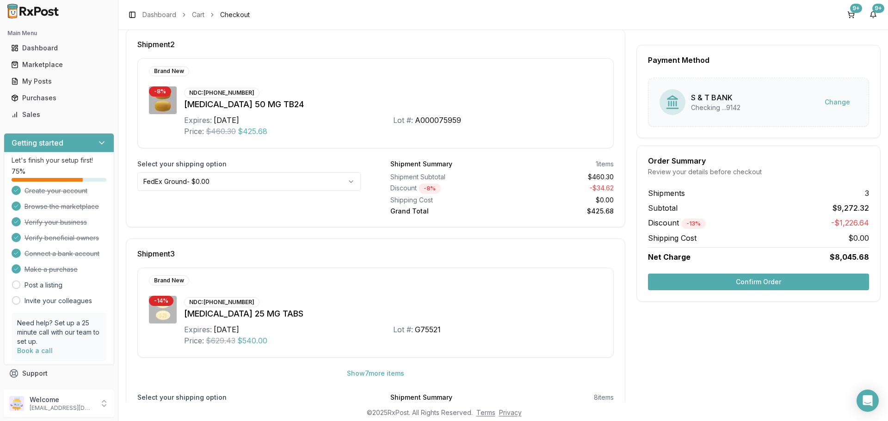
scroll to position [447, 0]
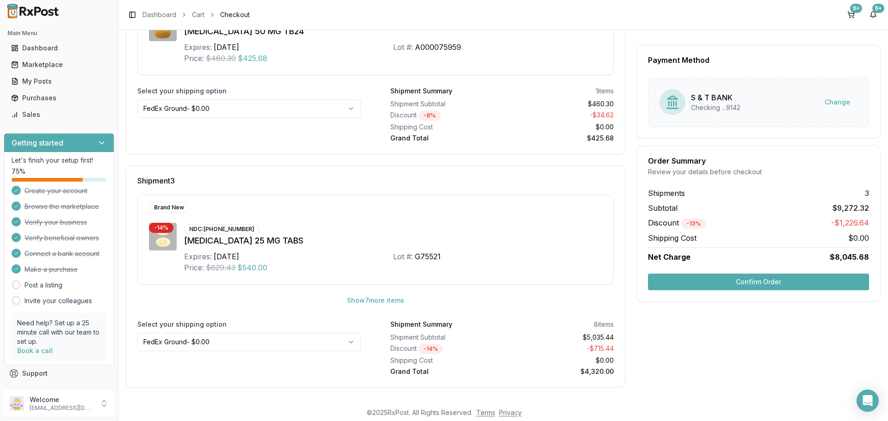
click at [695, 281] on button "Confirm Order" at bounding box center [758, 282] width 221 height 17
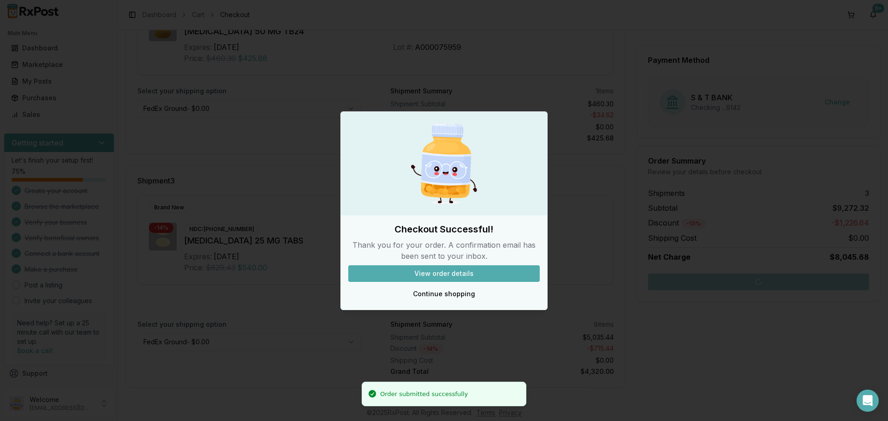
click at [485, 273] on button "View order details" at bounding box center [443, 273] width 191 height 17
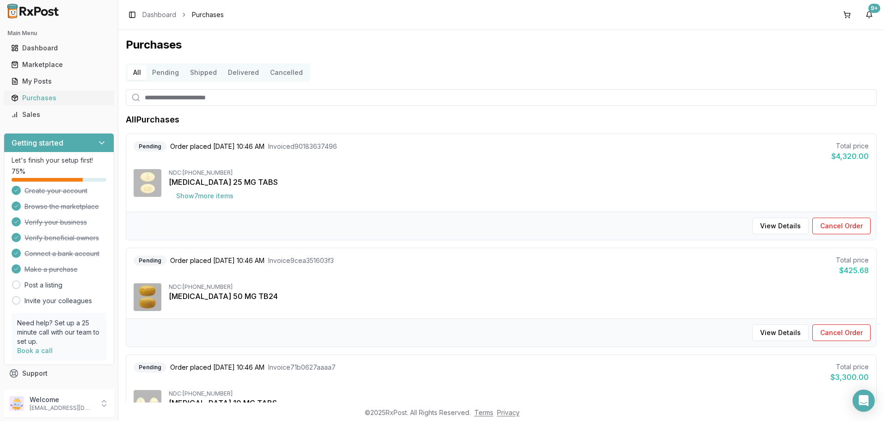
click at [56, 98] on div "Purchases" at bounding box center [59, 97] width 96 height 9
click at [162, 102] on input "search" at bounding box center [501, 97] width 751 height 17
type input "*******"
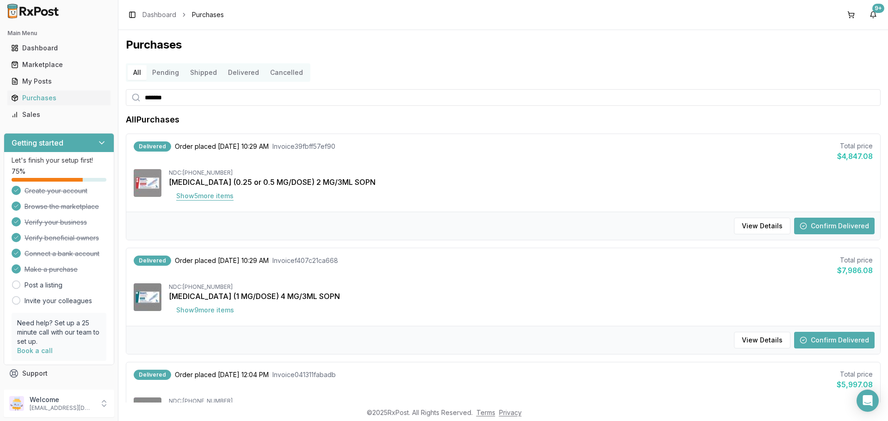
click at [205, 198] on button "Show 5 more item s" at bounding box center [205, 196] width 72 height 17
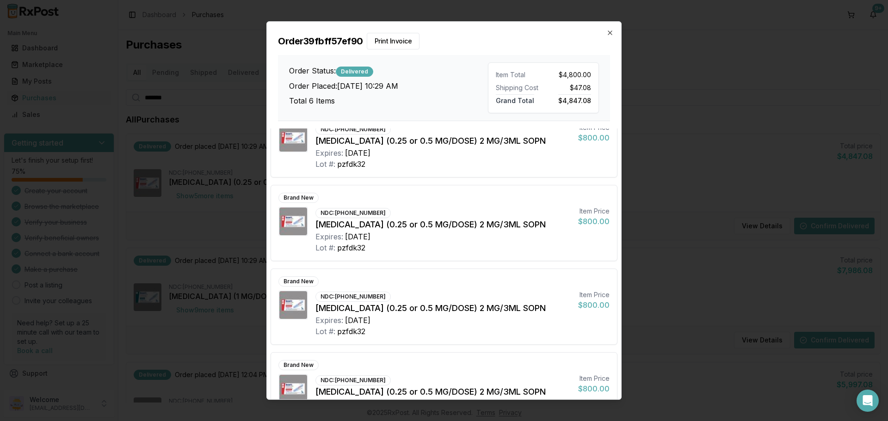
scroll to position [231, 0]
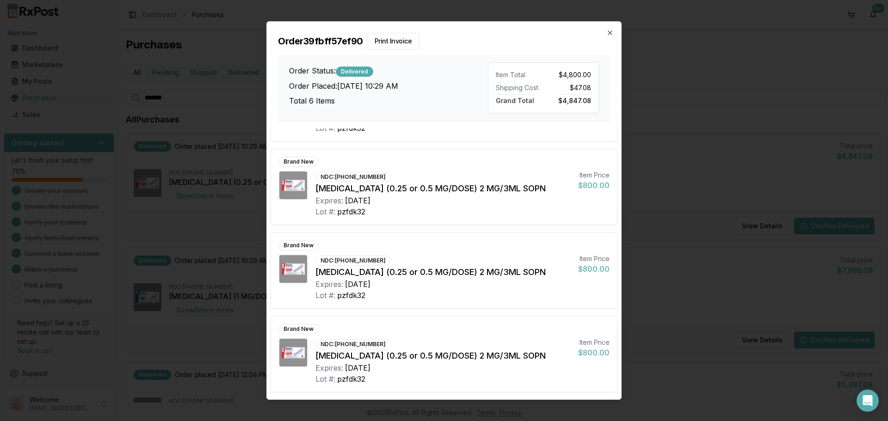
click at [614, 30] on div "Order 39fbff57ef90 Print Invoice Order Status: Delivered Order Placed: 09/02/20…" at bounding box center [444, 71] width 354 height 99
click at [609, 32] on icon "button" at bounding box center [610, 33] width 4 height 4
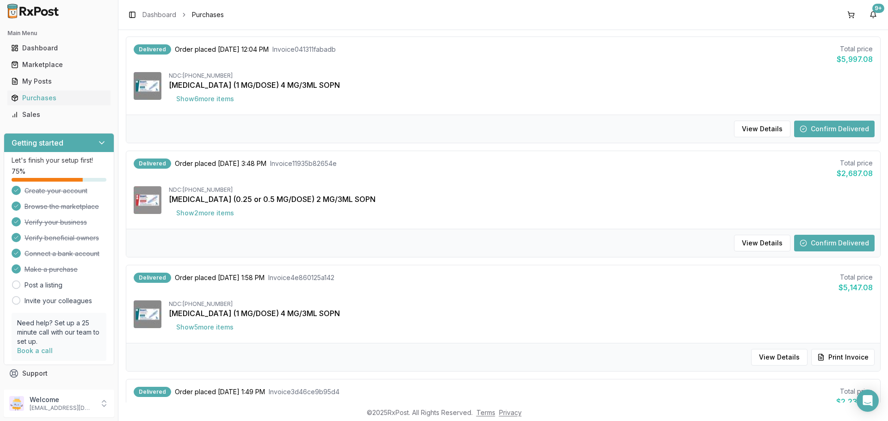
scroll to position [139, 0]
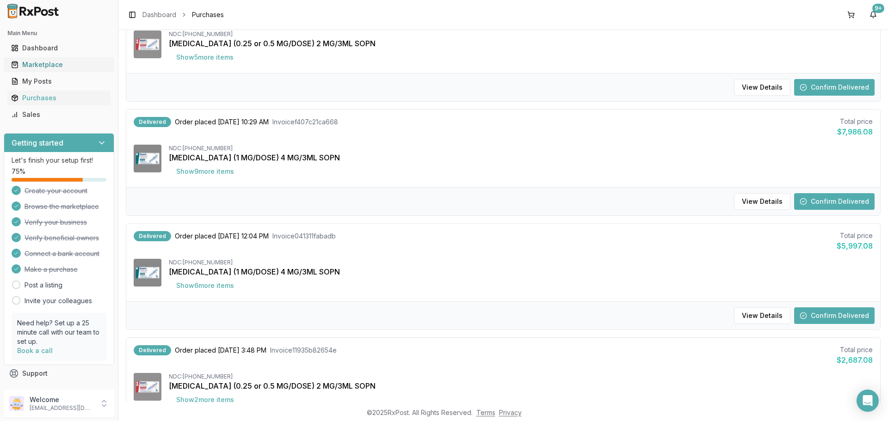
click at [43, 67] on div "Marketplace" at bounding box center [59, 64] width 96 height 9
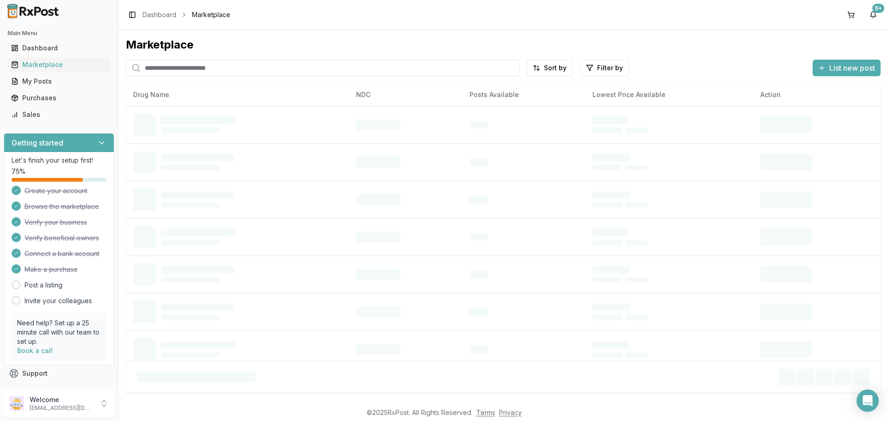
click at [165, 68] on input "search" at bounding box center [322, 68] width 393 height 17
type input "*******"
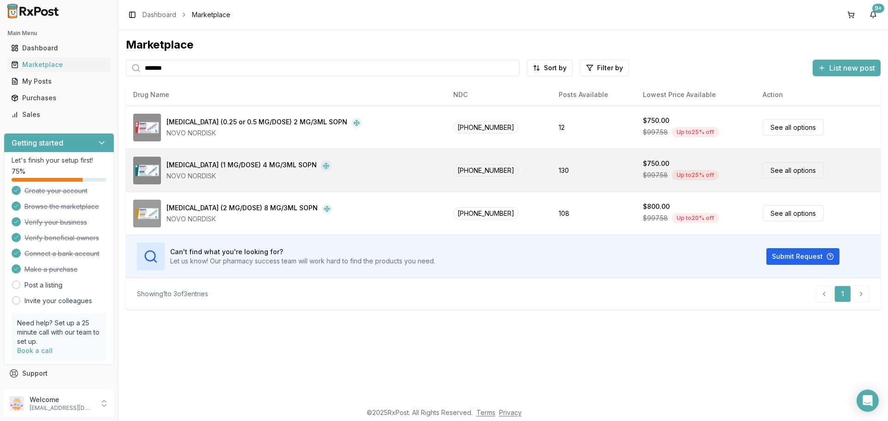
click at [798, 172] on link "See all options" at bounding box center [792, 170] width 61 height 16
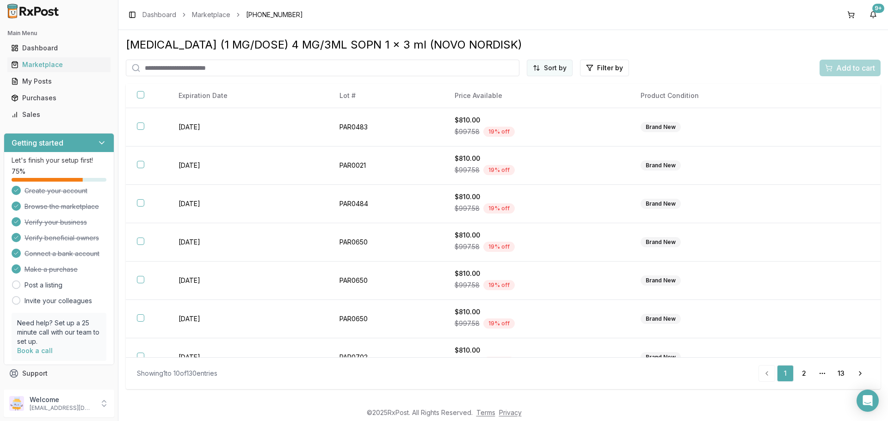
click at [557, 67] on html "Main Menu Dashboard Marketplace My Posts Purchases Sales Getting started Let's …" at bounding box center [444, 210] width 888 height 421
click at [543, 116] on div "Best Discount (High to Low)" at bounding box center [527, 122] width 88 height 24
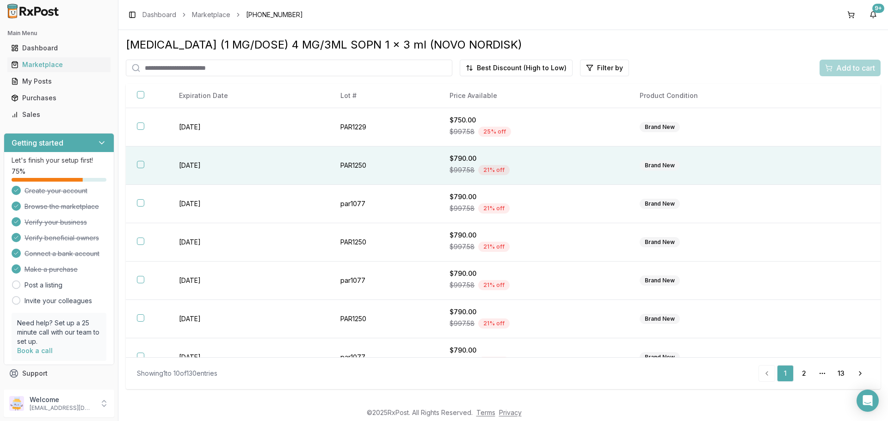
drag, startPoint x: 141, startPoint y: 124, endPoint x: 144, endPoint y: 153, distance: 29.4
click at [141, 127] on button "button" at bounding box center [140, 125] width 7 height 7
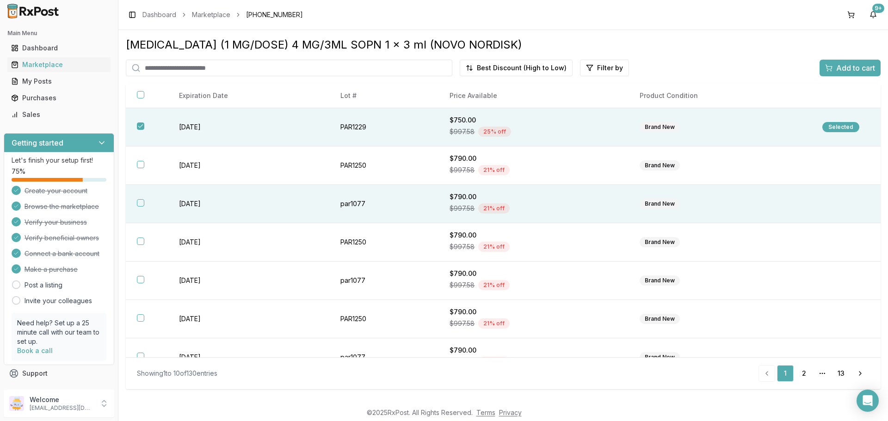
drag, startPoint x: 142, startPoint y: 164, endPoint x: 135, endPoint y: 188, distance: 24.9
click at [140, 169] on th at bounding box center [147, 166] width 42 height 38
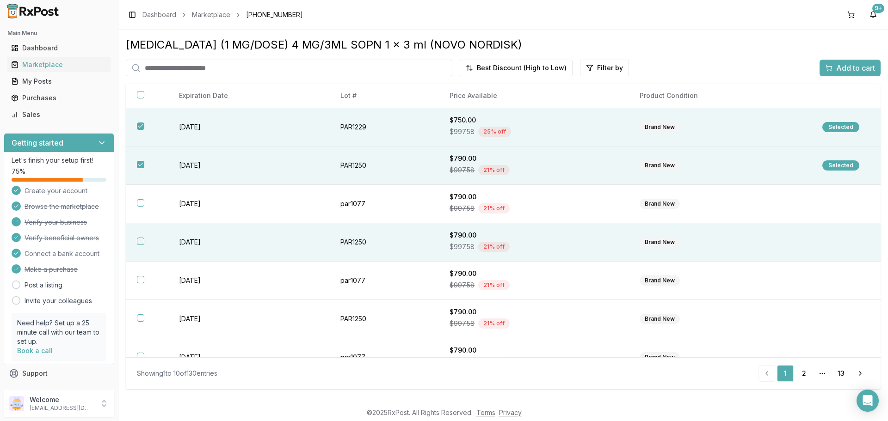
drag, startPoint x: 141, startPoint y: 203, endPoint x: 138, endPoint y: 228, distance: 24.6
click at [141, 204] on button "button" at bounding box center [140, 202] width 7 height 7
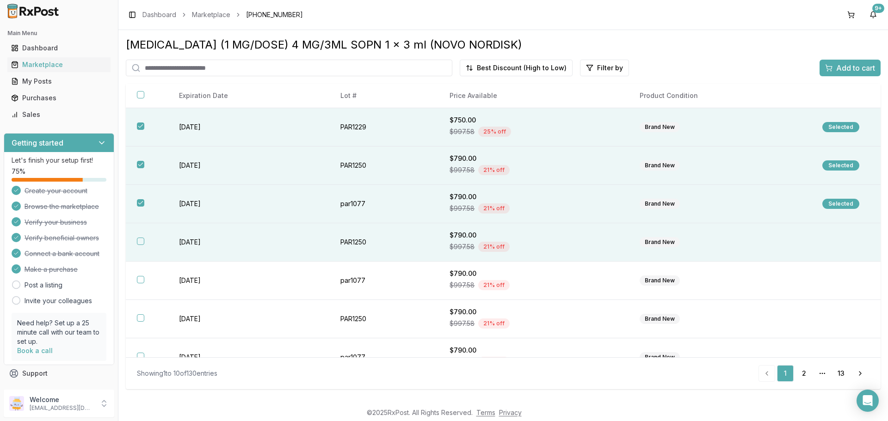
click at [142, 241] on button "button" at bounding box center [140, 241] width 7 height 7
click at [833, 72] on div "Add to cart" at bounding box center [850, 67] width 50 height 11
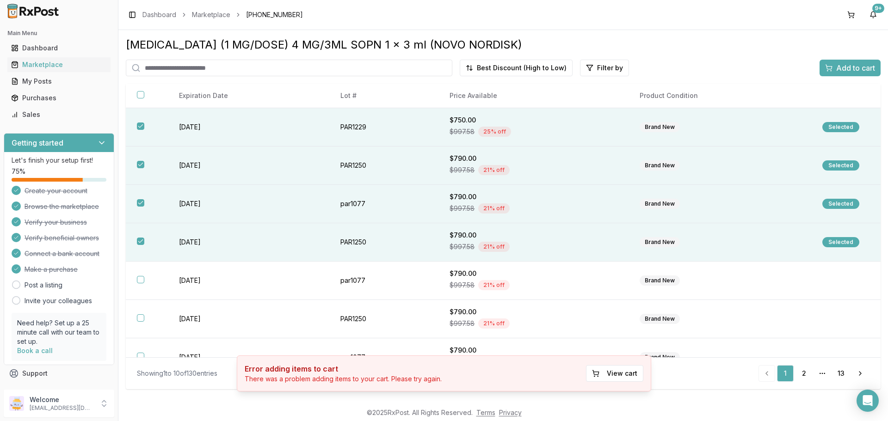
click at [840, 65] on span "Add to cart" at bounding box center [855, 67] width 39 height 11
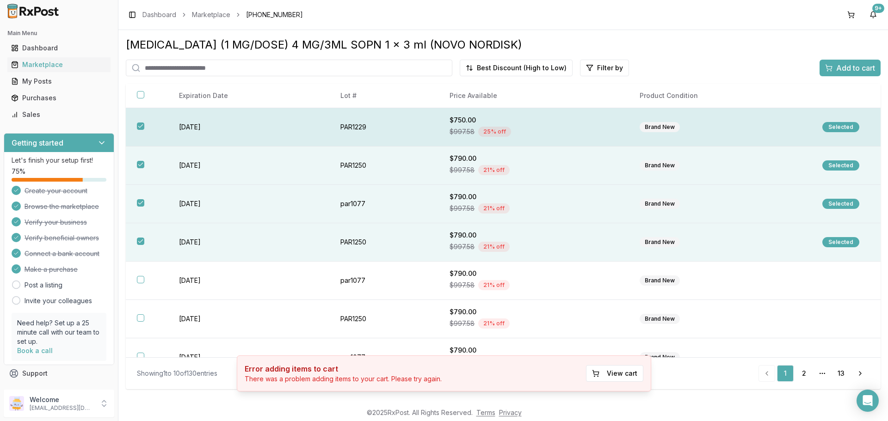
click at [140, 126] on button "button" at bounding box center [140, 125] width 7 height 7
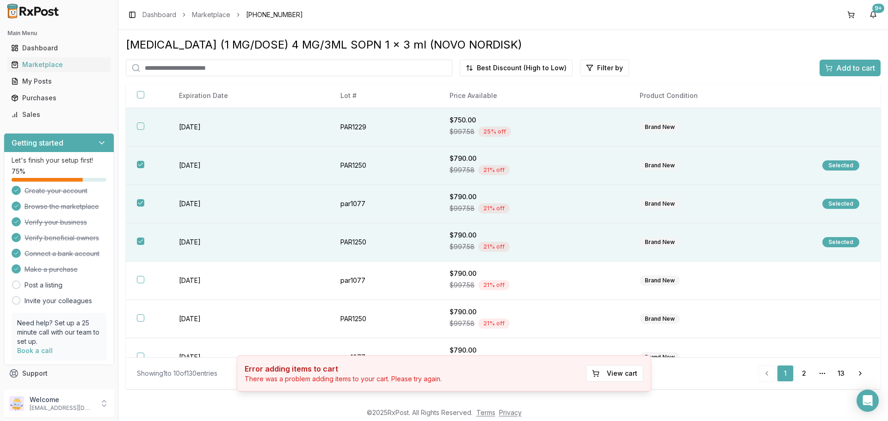
click at [141, 127] on button "button" at bounding box center [140, 125] width 7 height 7
click at [831, 67] on div "Add to cart" at bounding box center [850, 67] width 50 height 11
click at [607, 373] on button "View cart" at bounding box center [614, 373] width 57 height 17
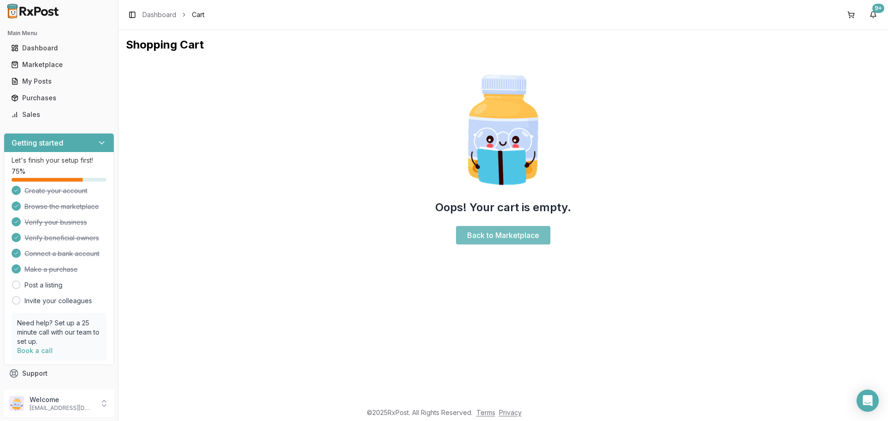
click at [501, 234] on link "Back to Marketplace" at bounding box center [503, 235] width 94 height 18
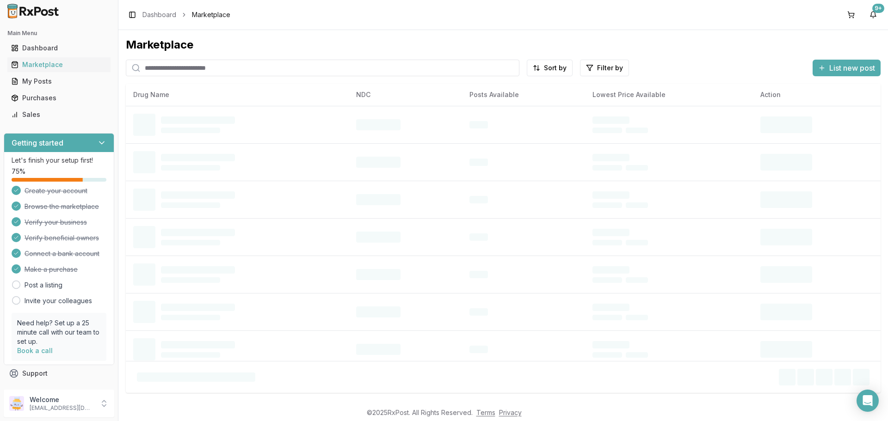
click at [165, 63] on input "search" at bounding box center [322, 68] width 393 height 17
type input "*******"
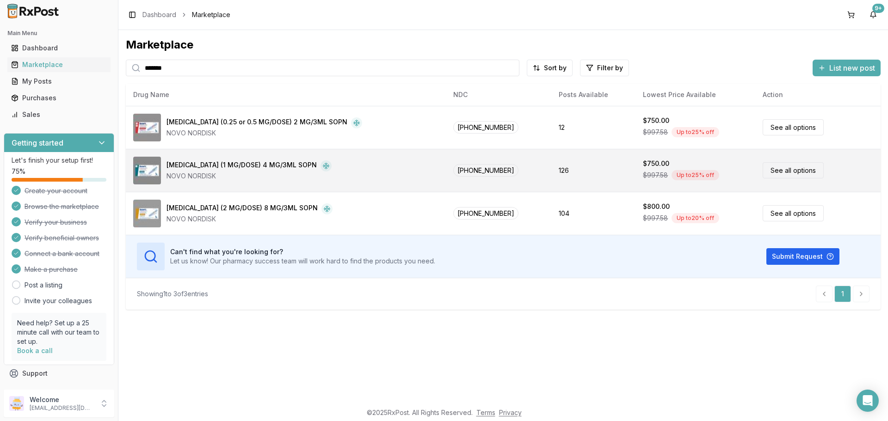
click at [792, 174] on link "See all options" at bounding box center [792, 170] width 61 height 16
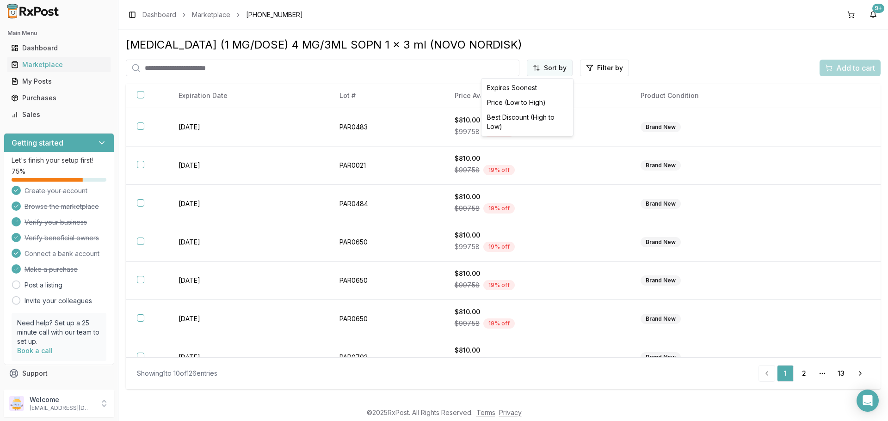
click at [549, 70] on html "Main Menu Dashboard Marketplace My Posts Purchases Sales Getting started Let's …" at bounding box center [444, 210] width 888 height 421
click at [543, 115] on div "Best Discount (High to Low)" at bounding box center [527, 122] width 88 height 24
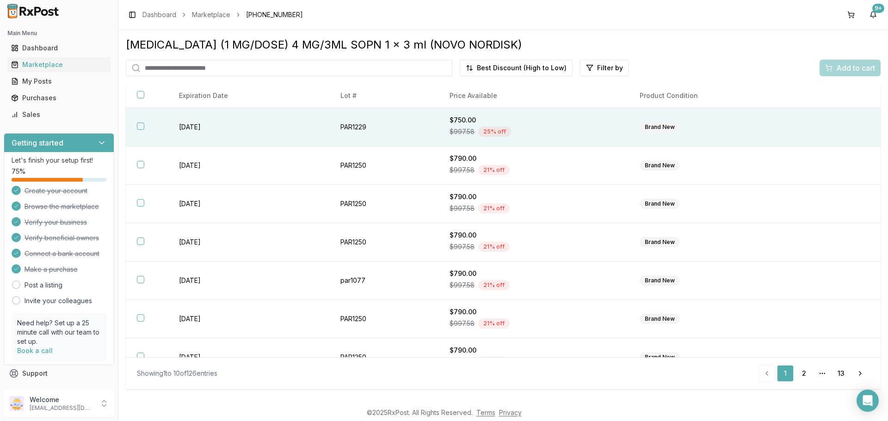
click at [142, 127] on button "button" at bounding box center [140, 125] width 7 height 7
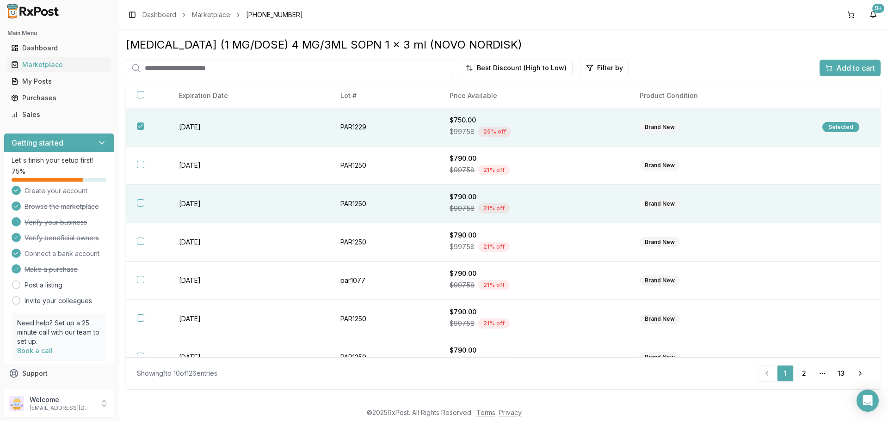
drag, startPoint x: 139, startPoint y: 165, endPoint x: 132, endPoint y: 191, distance: 26.4
click at [138, 165] on button "button" at bounding box center [140, 164] width 7 height 7
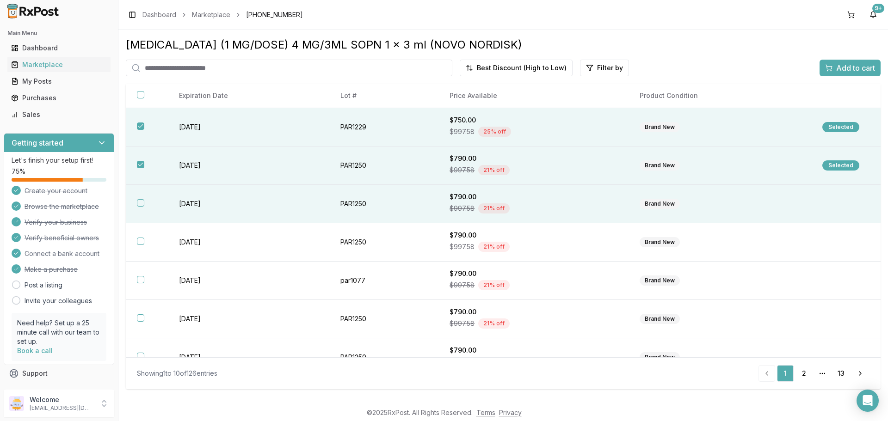
drag, startPoint x: 138, startPoint y: 203, endPoint x: 141, endPoint y: 209, distance: 6.6
click at [139, 205] on button "button" at bounding box center [140, 202] width 7 height 7
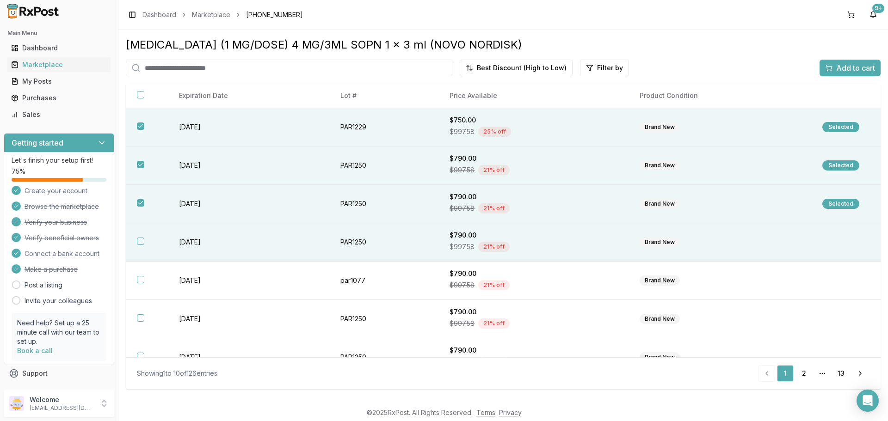
drag, startPoint x: 140, startPoint y: 239, endPoint x: 153, endPoint y: 238, distance: 13.0
click at [141, 238] on button "button" at bounding box center [140, 241] width 7 height 7
click at [834, 68] on div "Add to cart" at bounding box center [850, 67] width 50 height 11
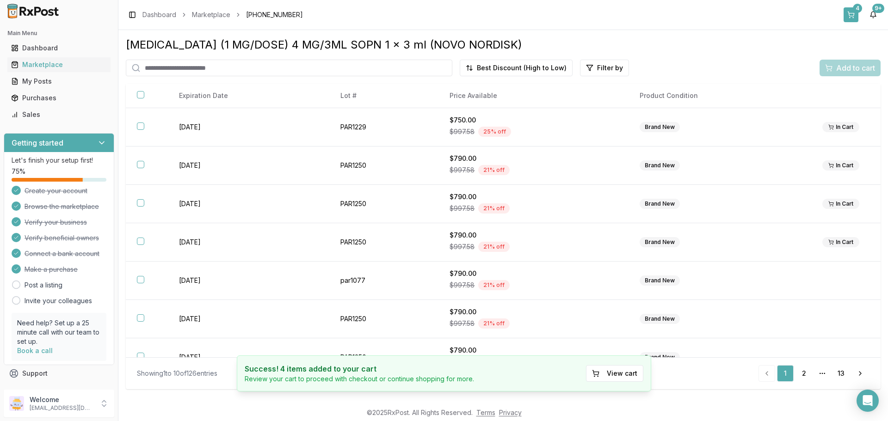
click at [852, 8] on button "4" at bounding box center [850, 14] width 15 height 15
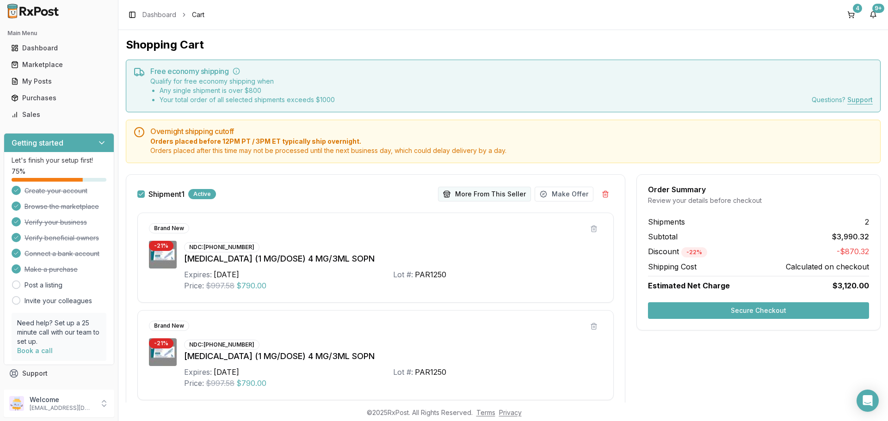
click at [502, 196] on button "More From This Seller" at bounding box center [484, 194] width 93 height 15
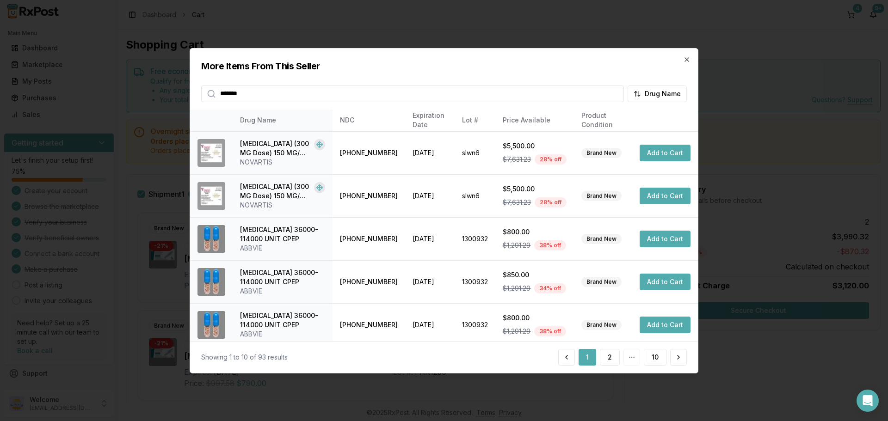
type input "*******"
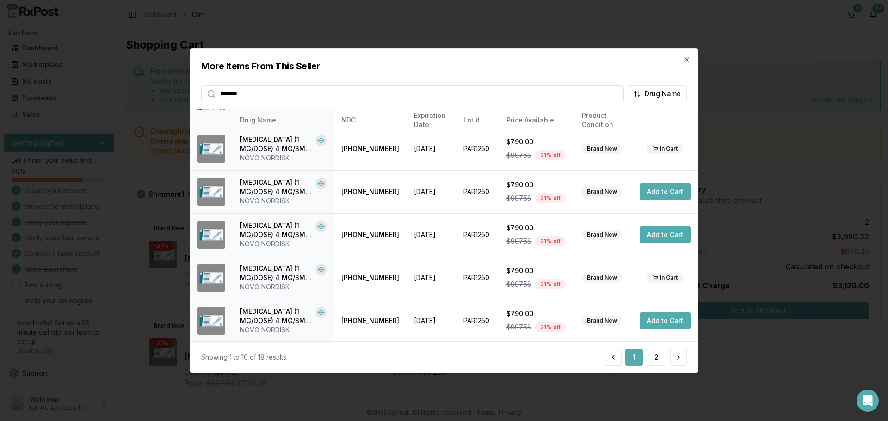
scroll to position [220, 0]
click at [656, 359] on button "2" at bounding box center [656, 357] width 20 height 17
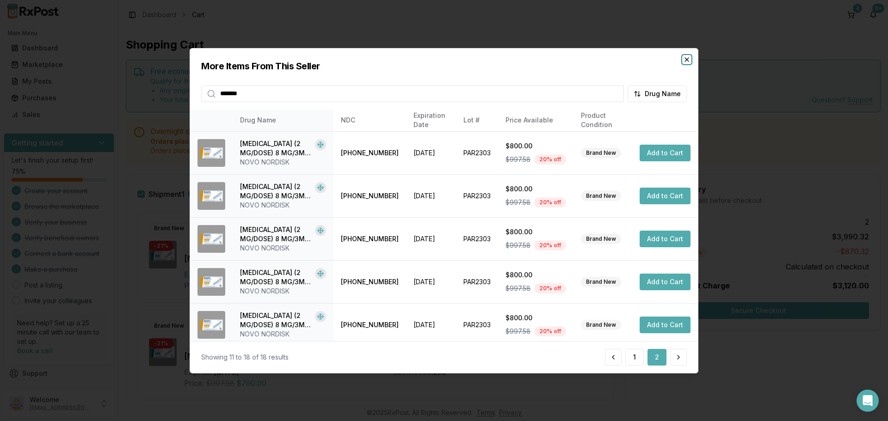
click at [683, 60] on icon "button" at bounding box center [686, 58] width 7 height 7
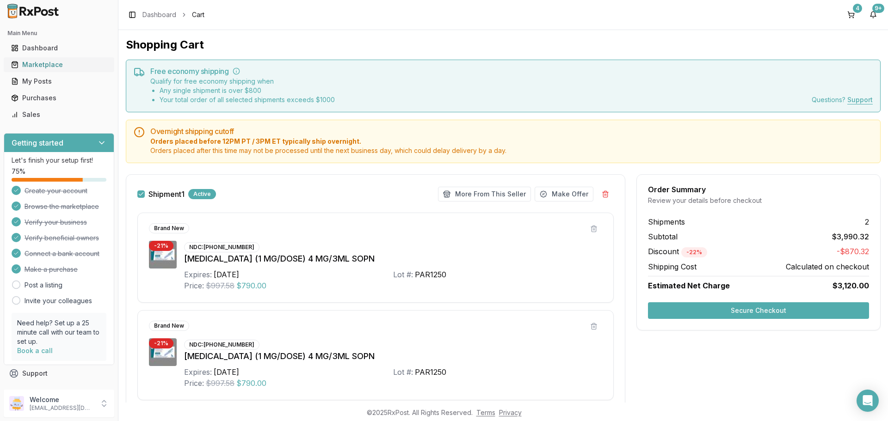
click at [37, 64] on div "Marketplace" at bounding box center [59, 64] width 96 height 9
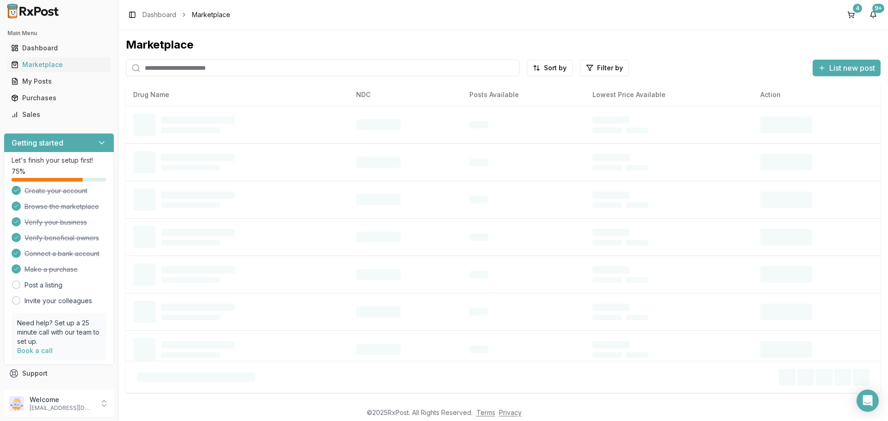
click at [157, 73] on input "search" at bounding box center [322, 68] width 393 height 17
type input "*******"
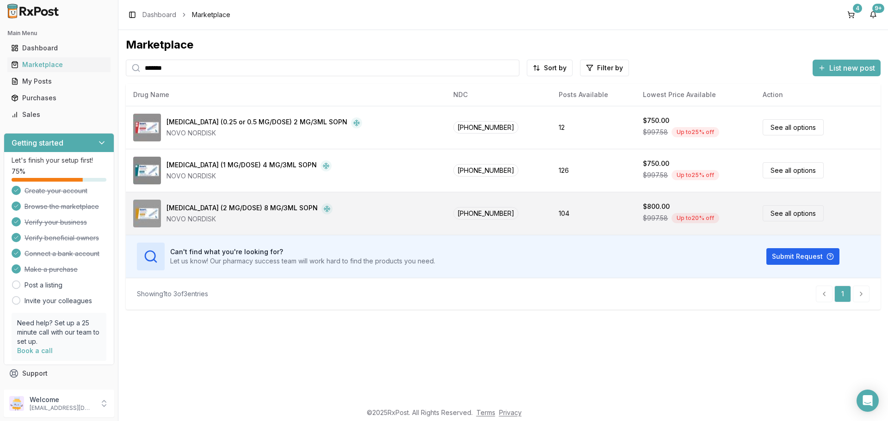
click at [783, 216] on link "See all options" at bounding box center [792, 213] width 61 height 16
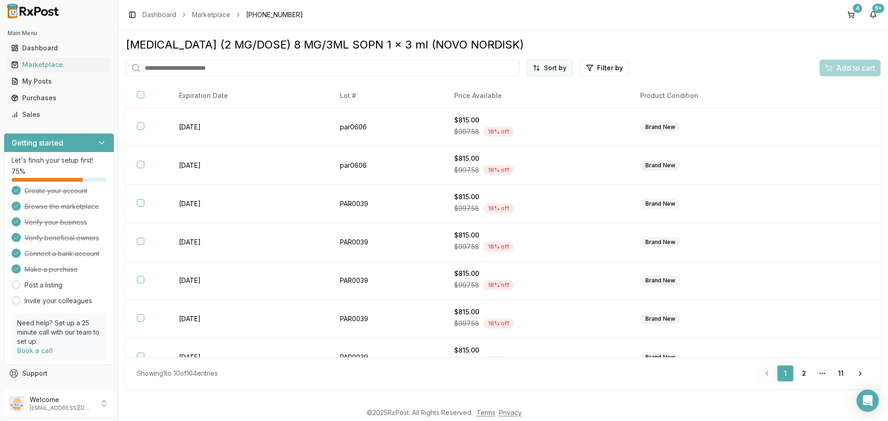
click at [559, 72] on html "Main Menu Dashboard Marketplace My Posts Purchases Sales Getting started Let's …" at bounding box center [444, 210] width 888 height 421
click at [551, 116] on div "Best Discount (High to Low)" at bounding box center [527, 122] width 88 height 24
click at [857, 10] on div "4" at bounding box center [856, 8] width 9 height 9
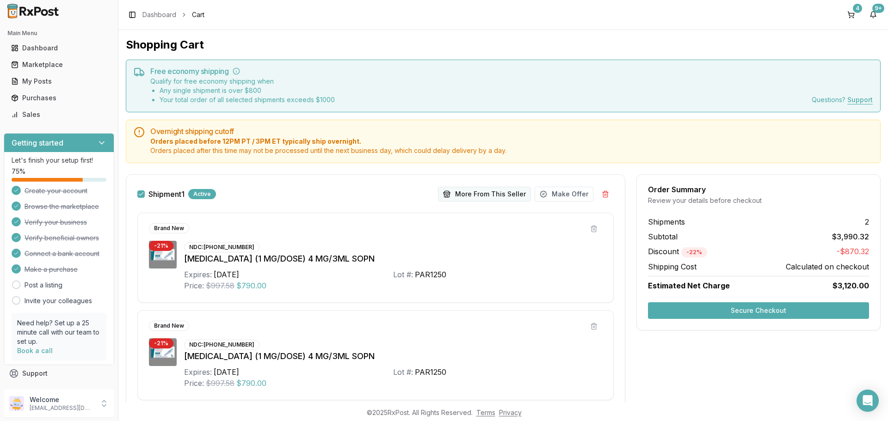
click at [479, 197] on button "More From This Seller" at bounding box center [484, 194] width 93 height 15
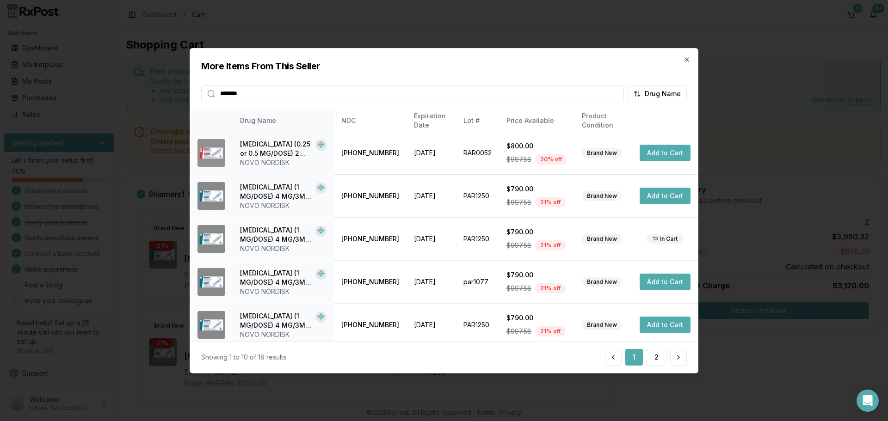
type input "*******"
click at [651, 355] on button "2" at bounding box center [656, 357] width 20 height 17
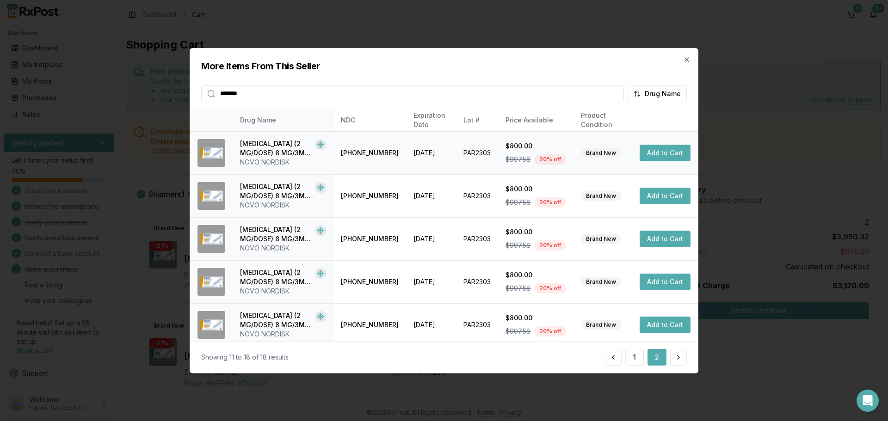
click at [667, 154] on button "Add to Cart" at bounding box center [664, 153] width 51 height 17
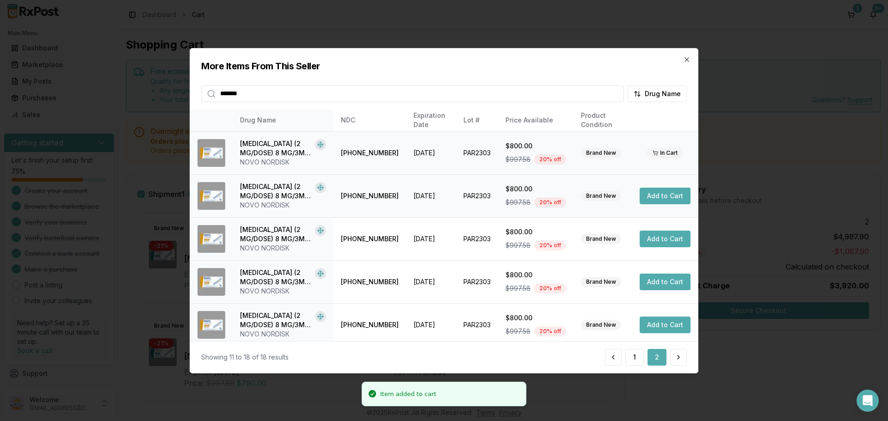
click at [659, 198] on button "Add to Cart" at bounding box center [664, 196] width 51 height 17
drag, startPoint x: 655, startPoint y: 235, endPoint x: 650, endPoint y: 237, distance: 5.0
click at [654, 235] on button "Add to Cart" at bounding box center [664, 239] width 51 height 17
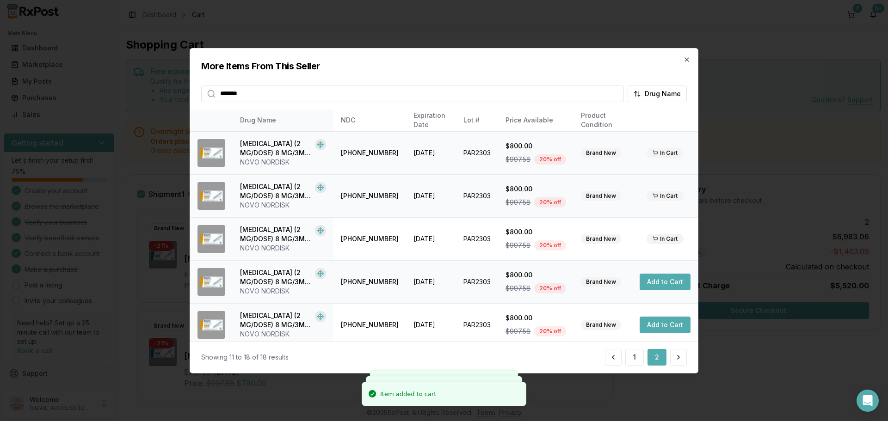
click at [648, 280] on button "Add to Cart" at bounding box center [664, 282] width 51 height 17
click at [684, 60] on icon "button" at bounding box center [686, 58] width 7 height 7
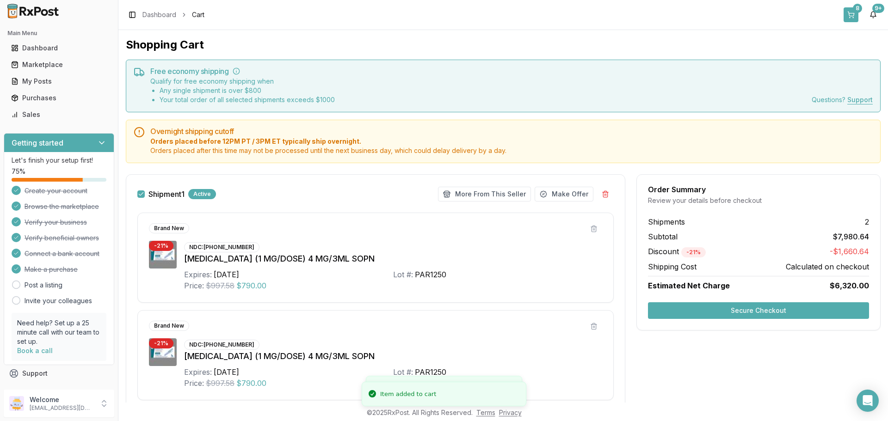
click at [854, 12] on button "8" at bounding box center [850, 14] width 15 height 15
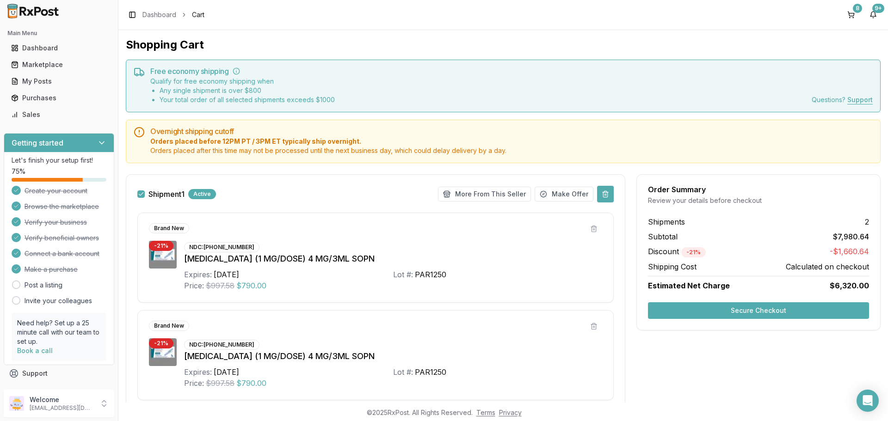
click at [605, 196] on button at bounding box center [605, 194] width 17 height 17
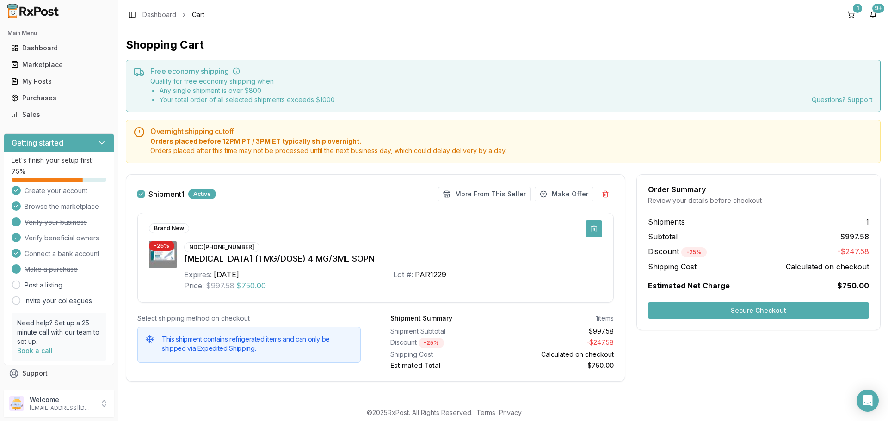
click at [590, 231] on button at bounding box center [593, 228] width 17 height 17
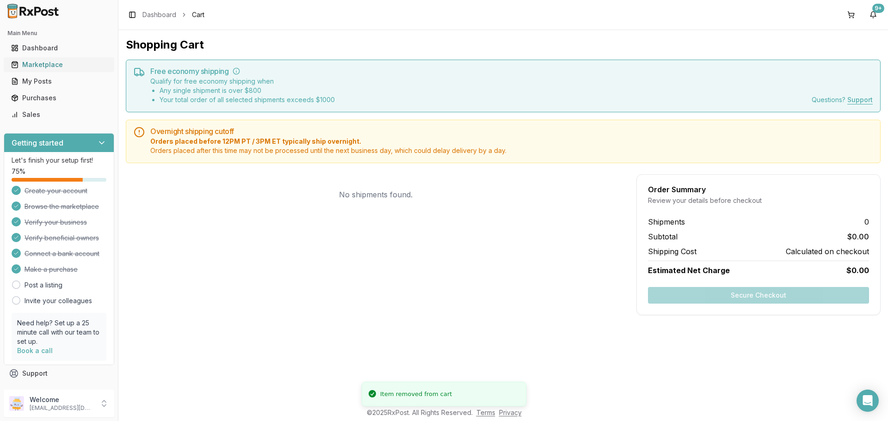
click at [58, 63] on div "Marketplace" at bounding box center [59, 64] width 96 height 9
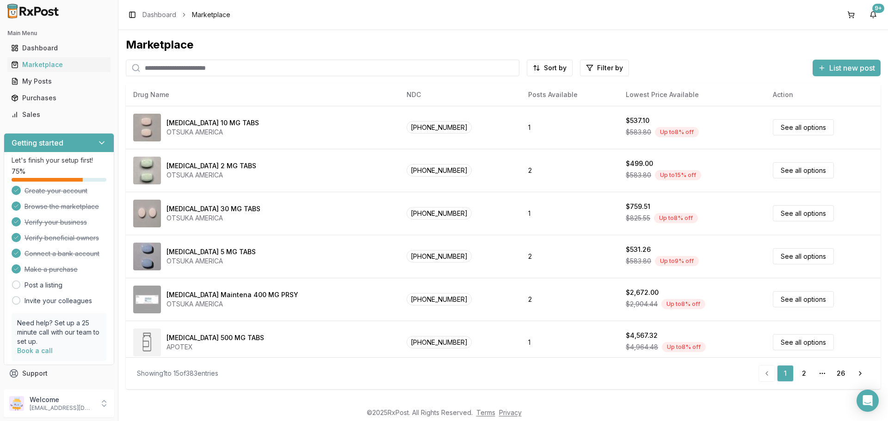
click at [145, 65] on input "search" at bounding box center [322, 68] width 393 height 17
type input "*******"
